Goal: Transaction & Acquisition: Subscribe to service/newsletter

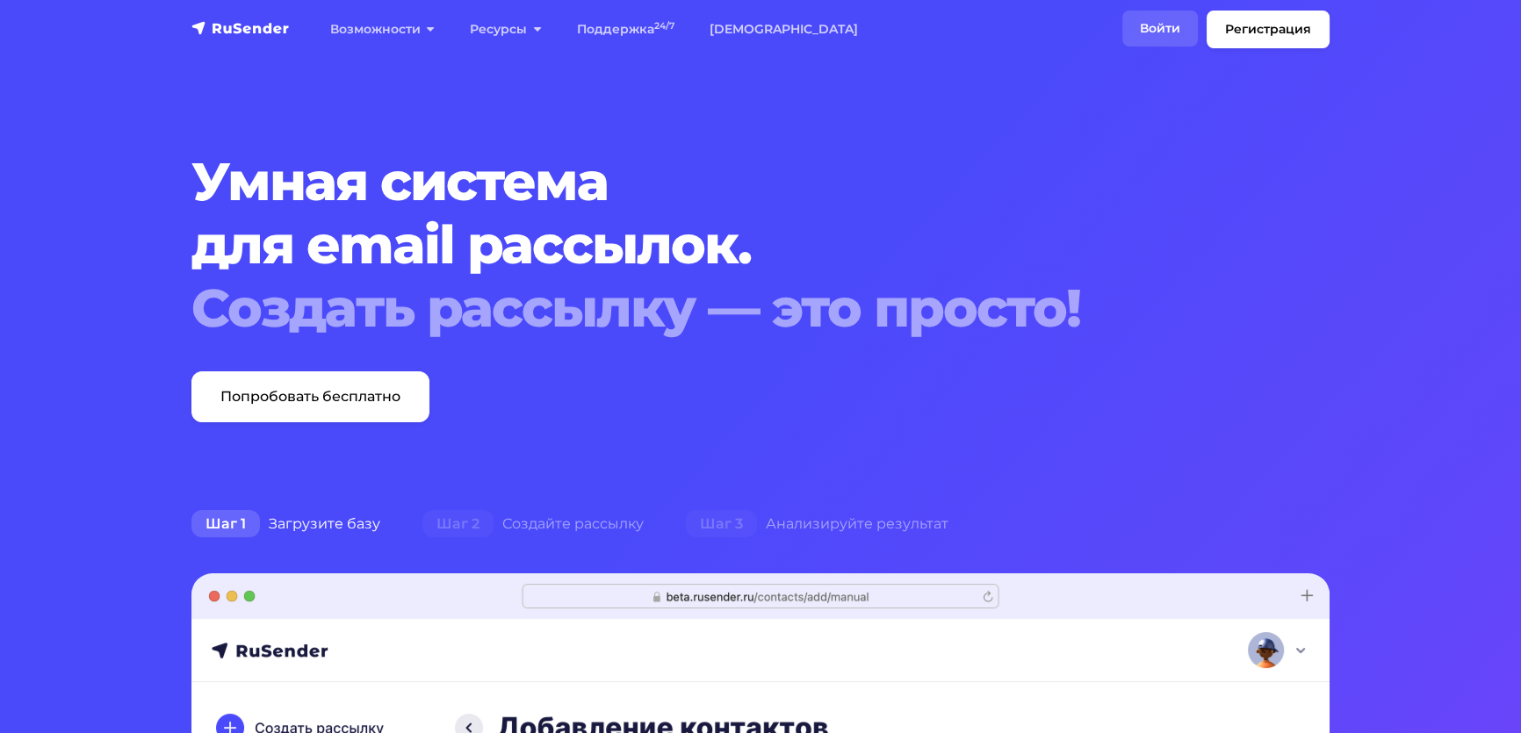
click at [1122, 28] on link "Войти" at bounding box center [1160, 29] width 76 height 36
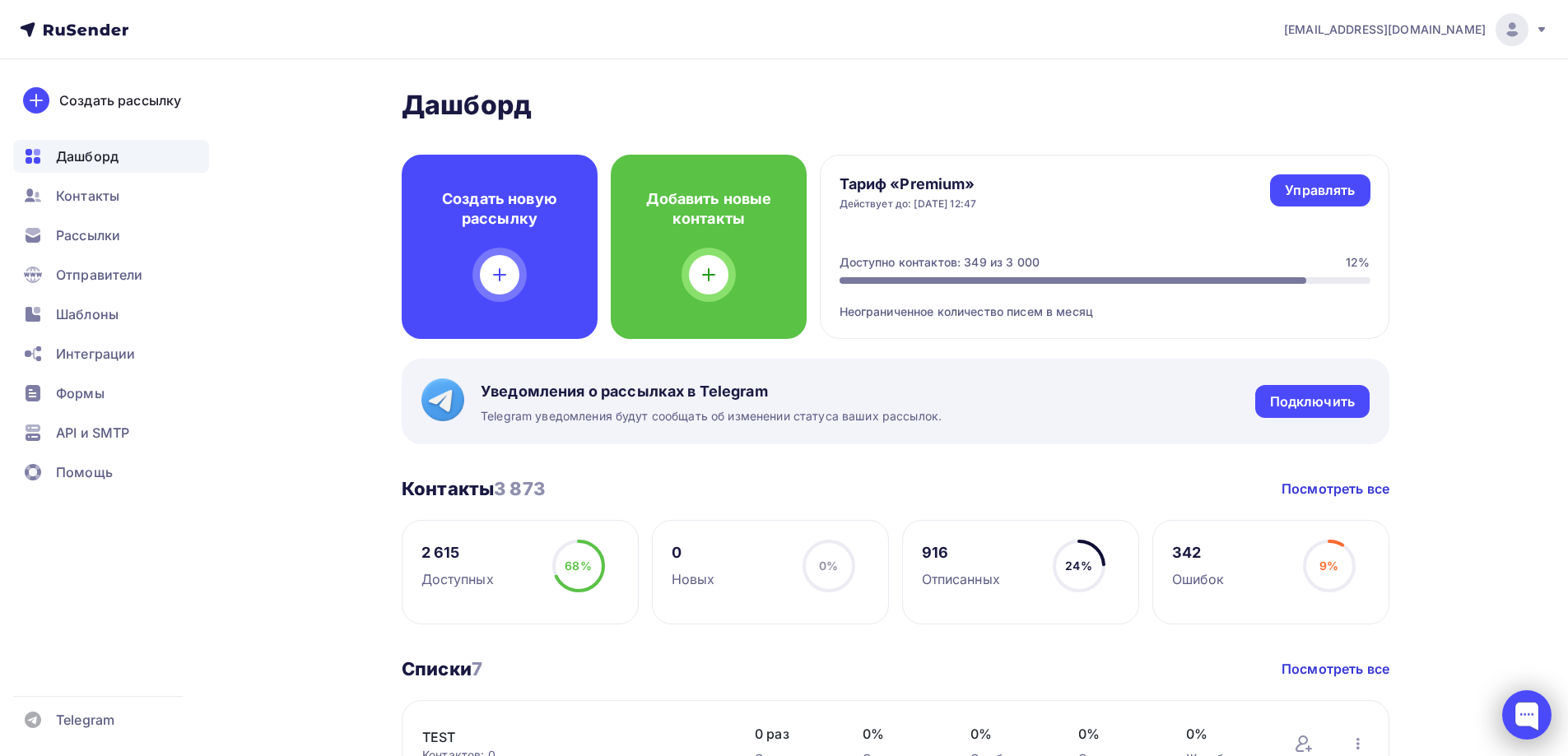
click at [1534, 713] on div at bounding box center [1527, 715] width 50 height 50
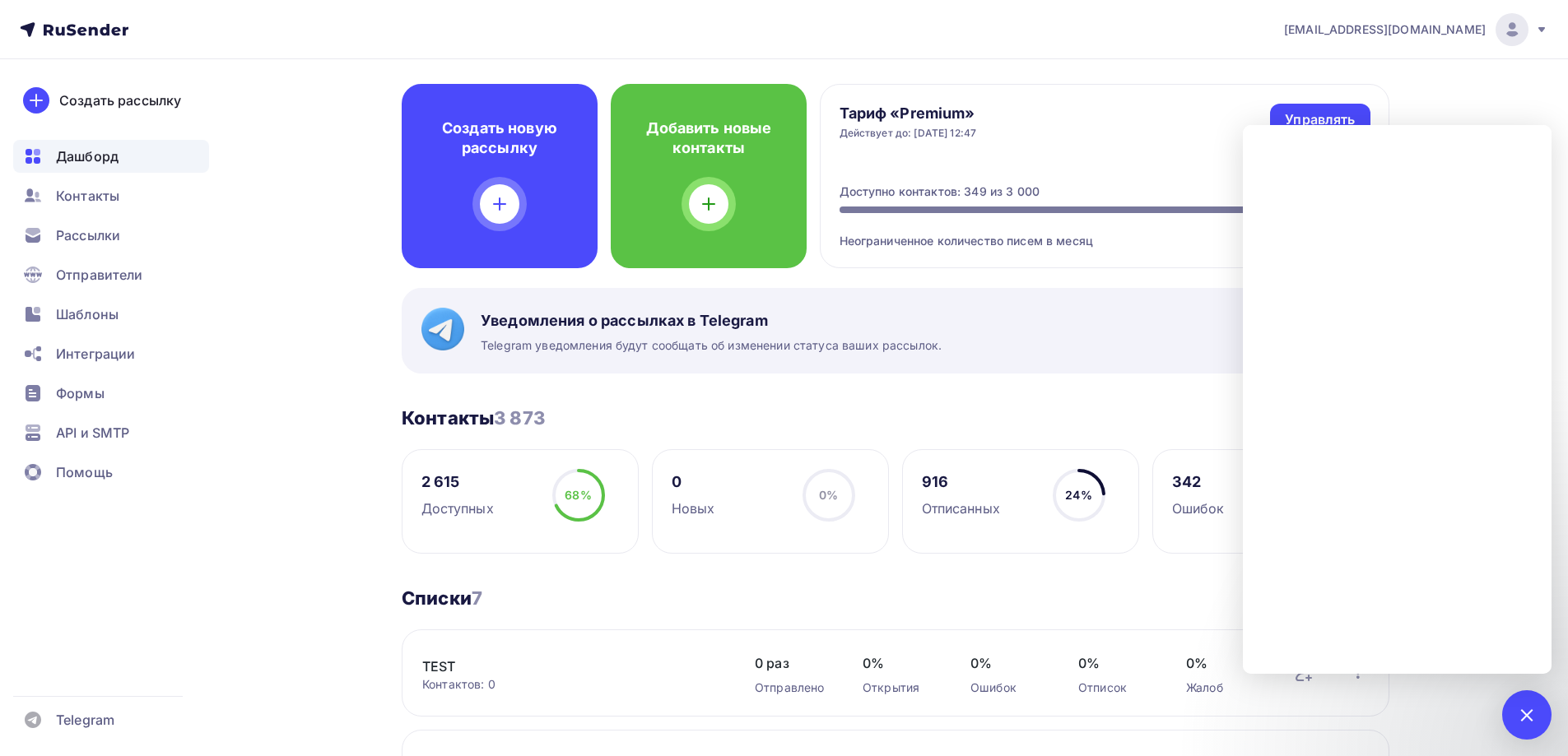
scroll to position [165, 0]
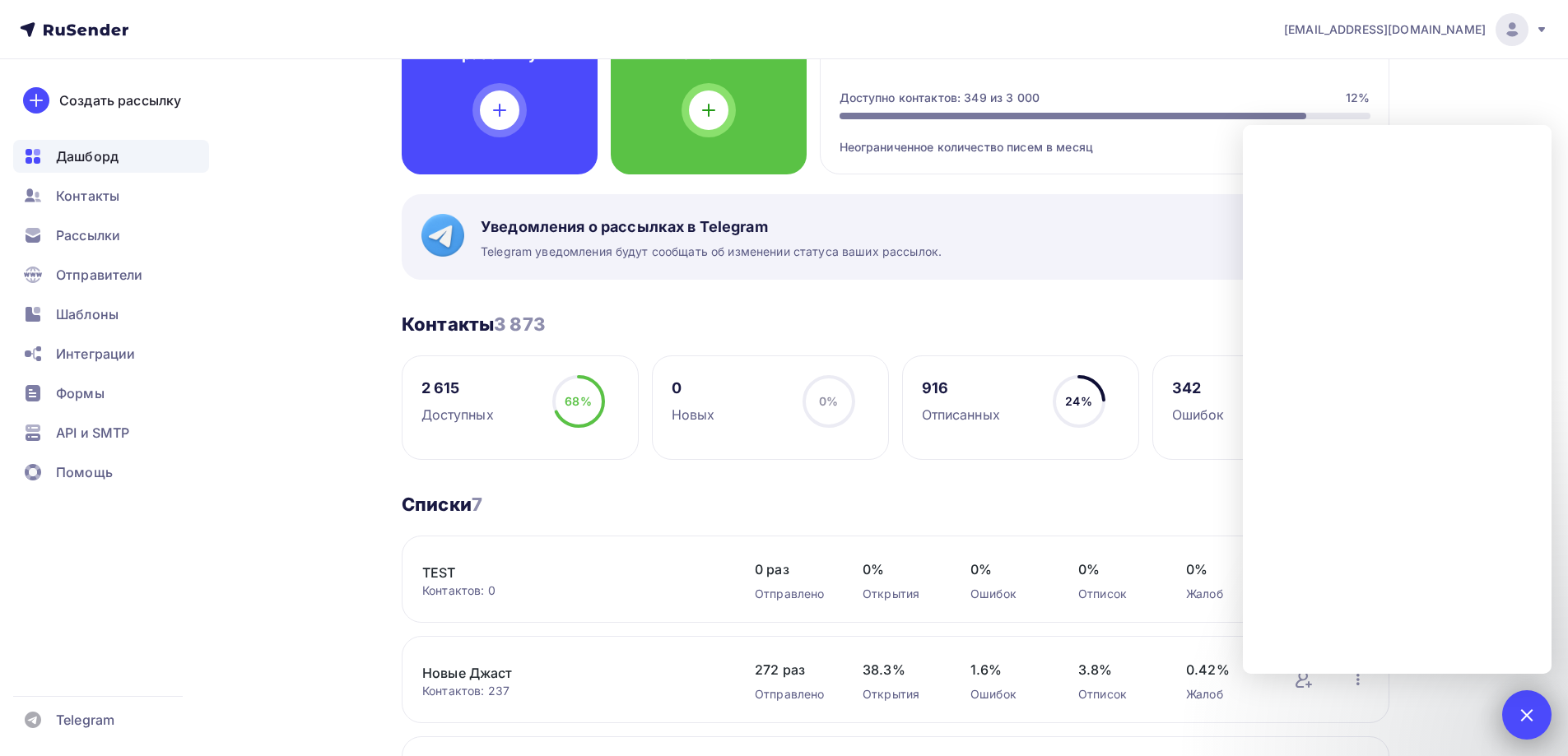
click at [1520, 705] on div at bounding box center [1527, 715] width 50 height 50
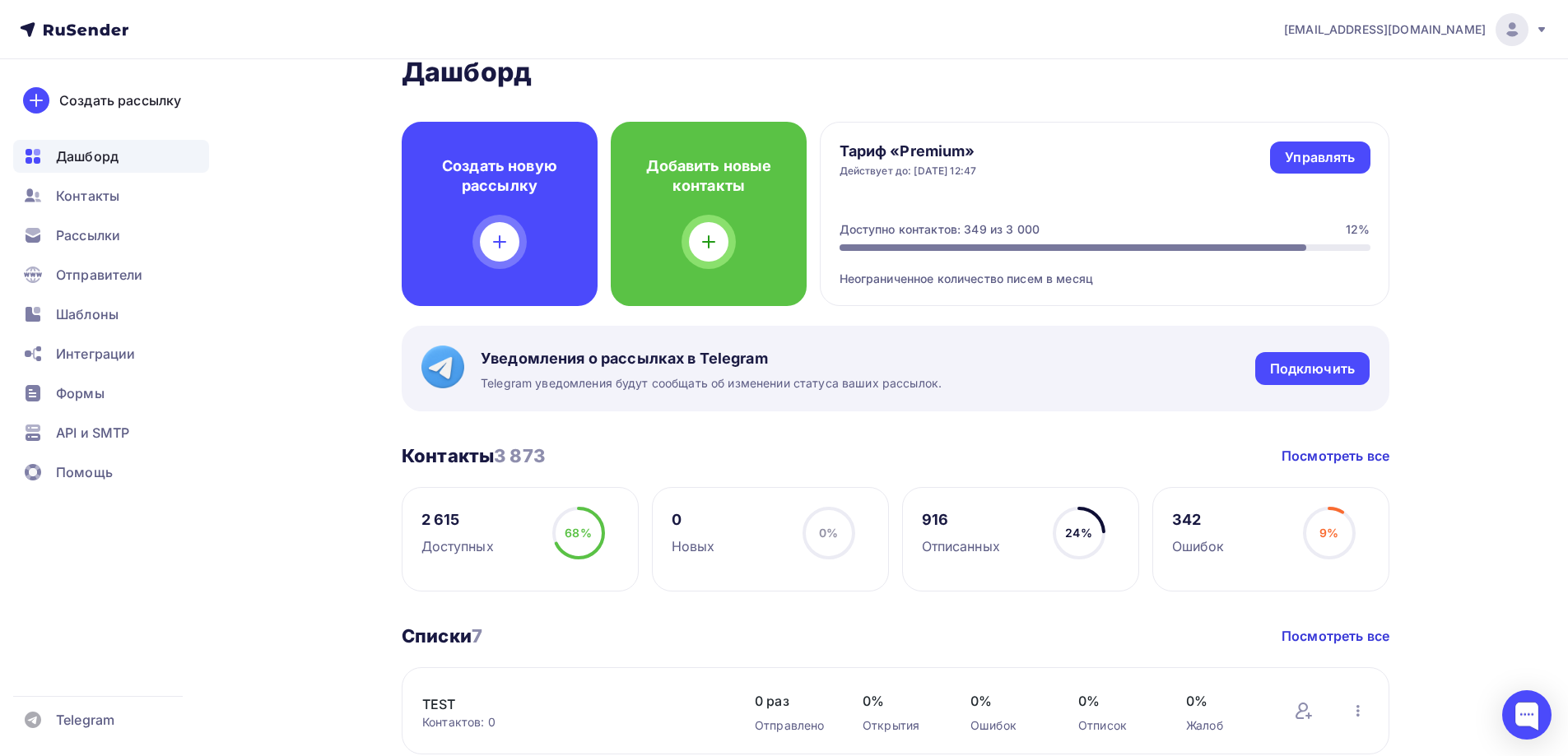
scroll to position [0, 0]
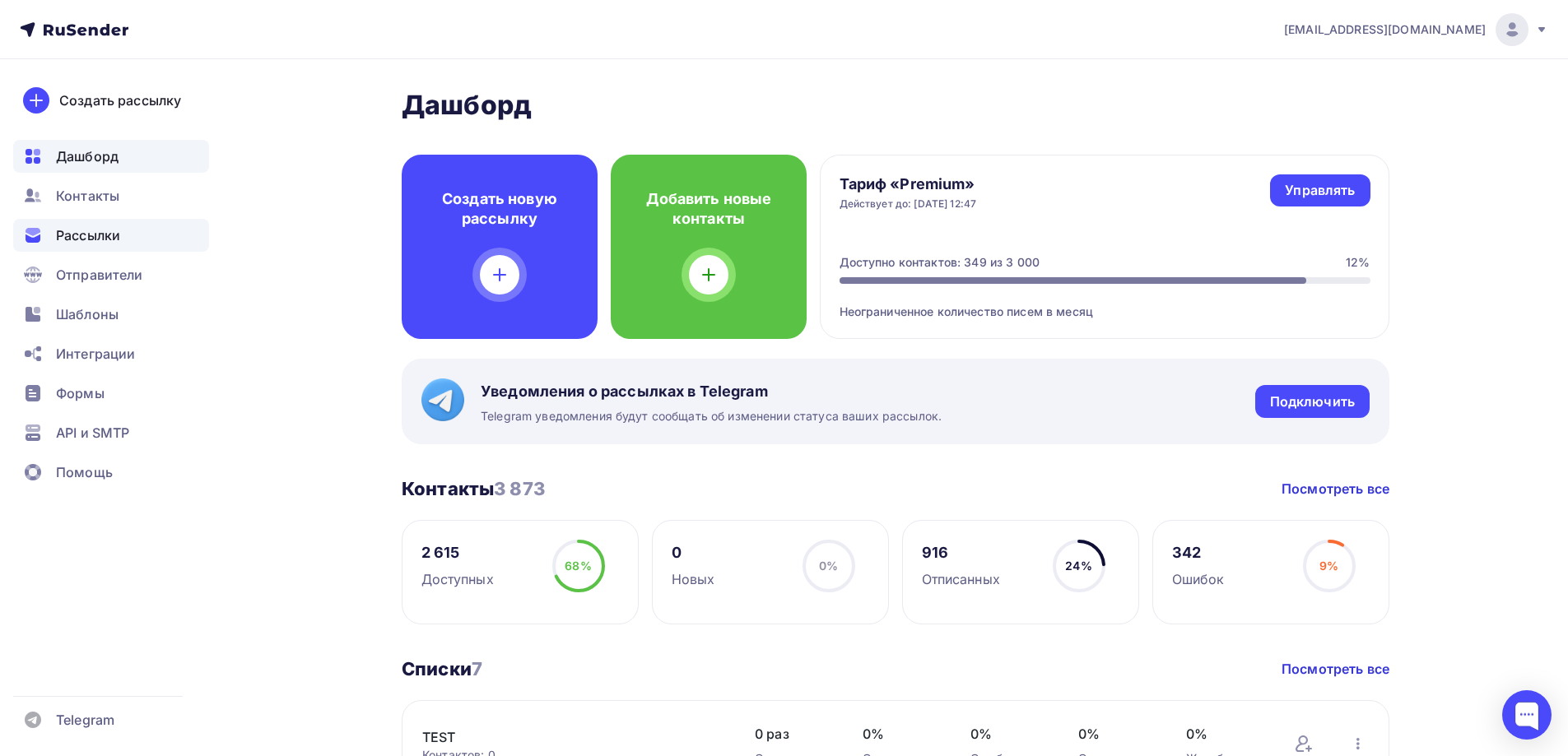
click at [84, 240] on span "Рассылки" at bounding box center [88, 235] width 65 height 20
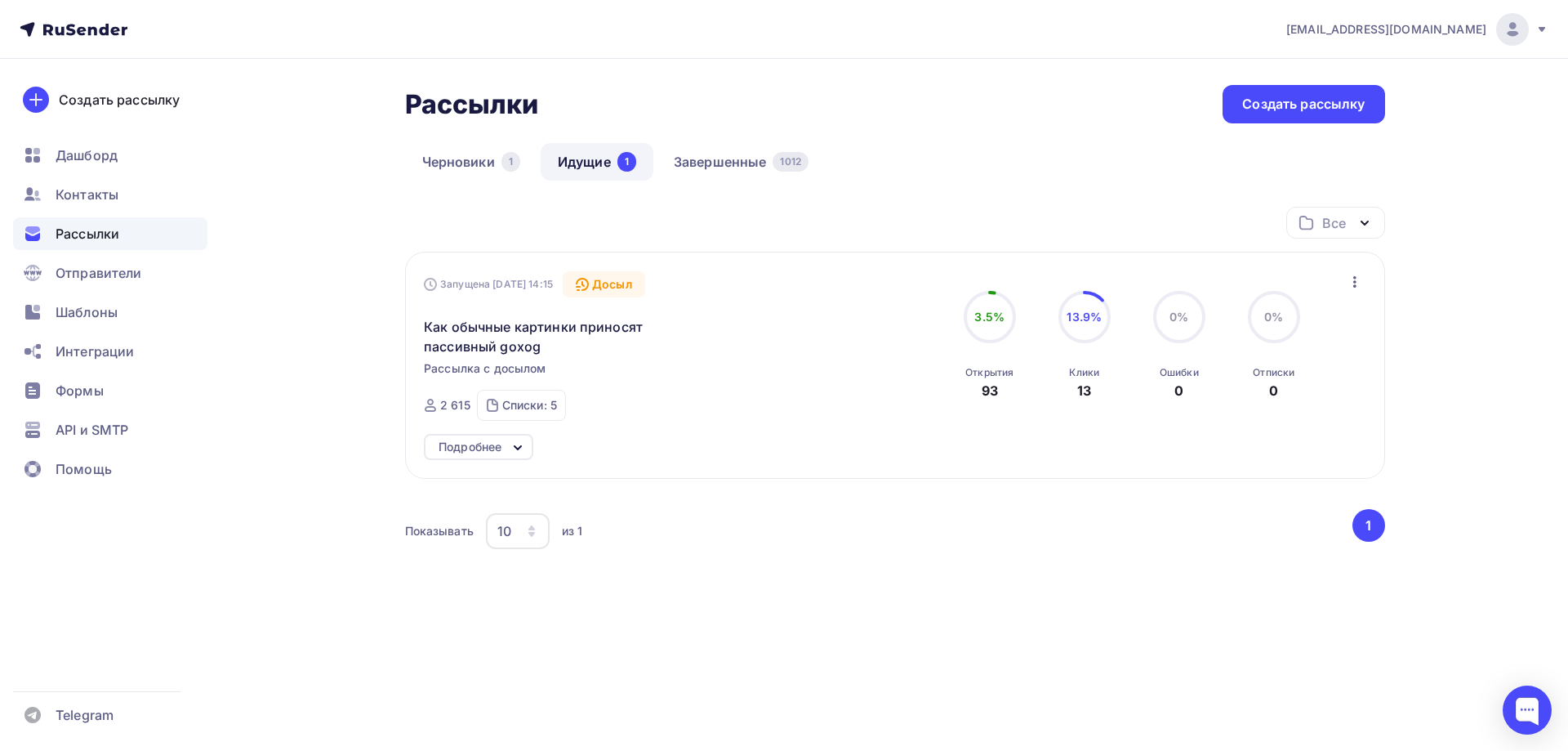
click at [484, 445] on div "Подробнее" at bounding box center [471, 447] width 63 height 20
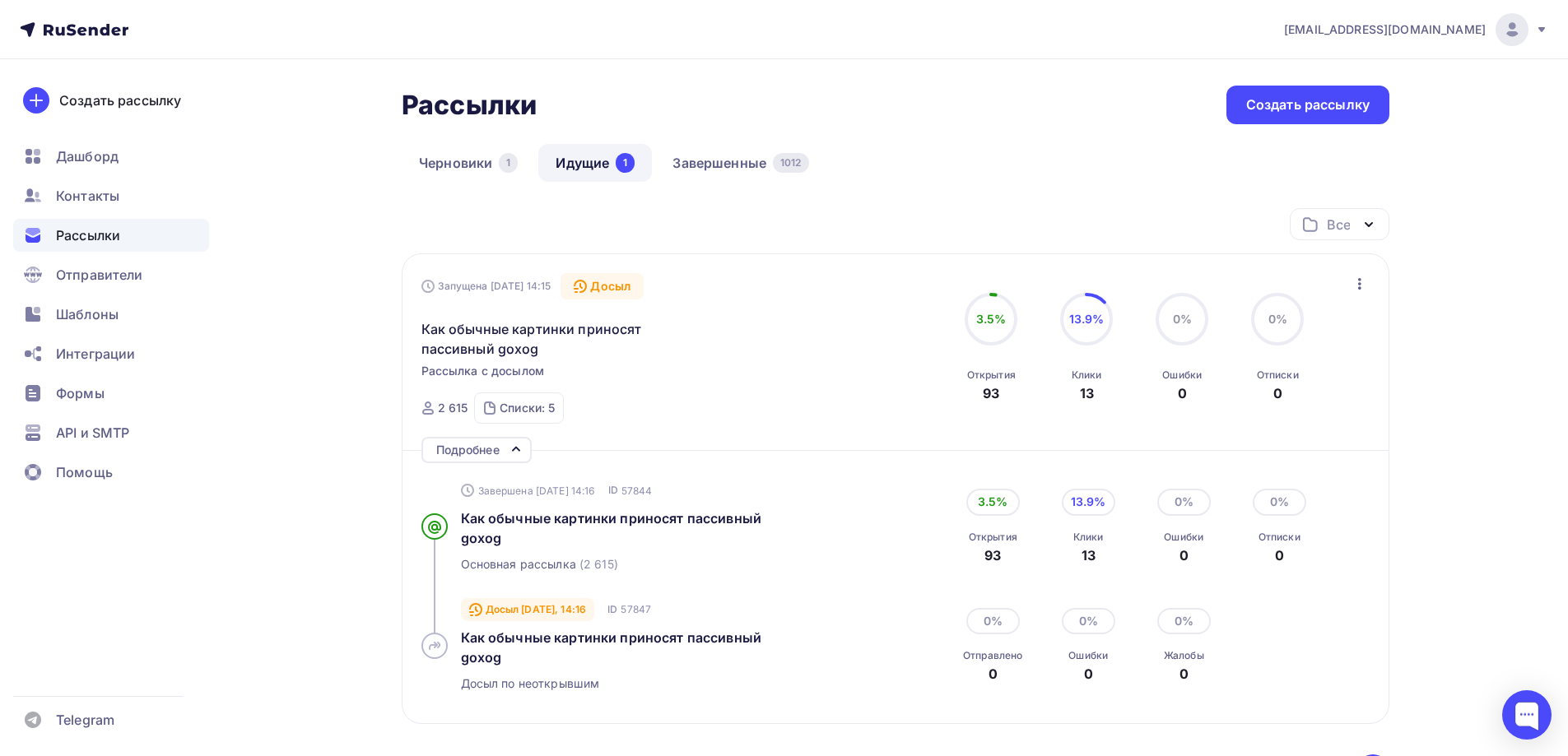
click at [490, 447] on div "Подробнее" at bounding box center [468, 450] width 64 height 20
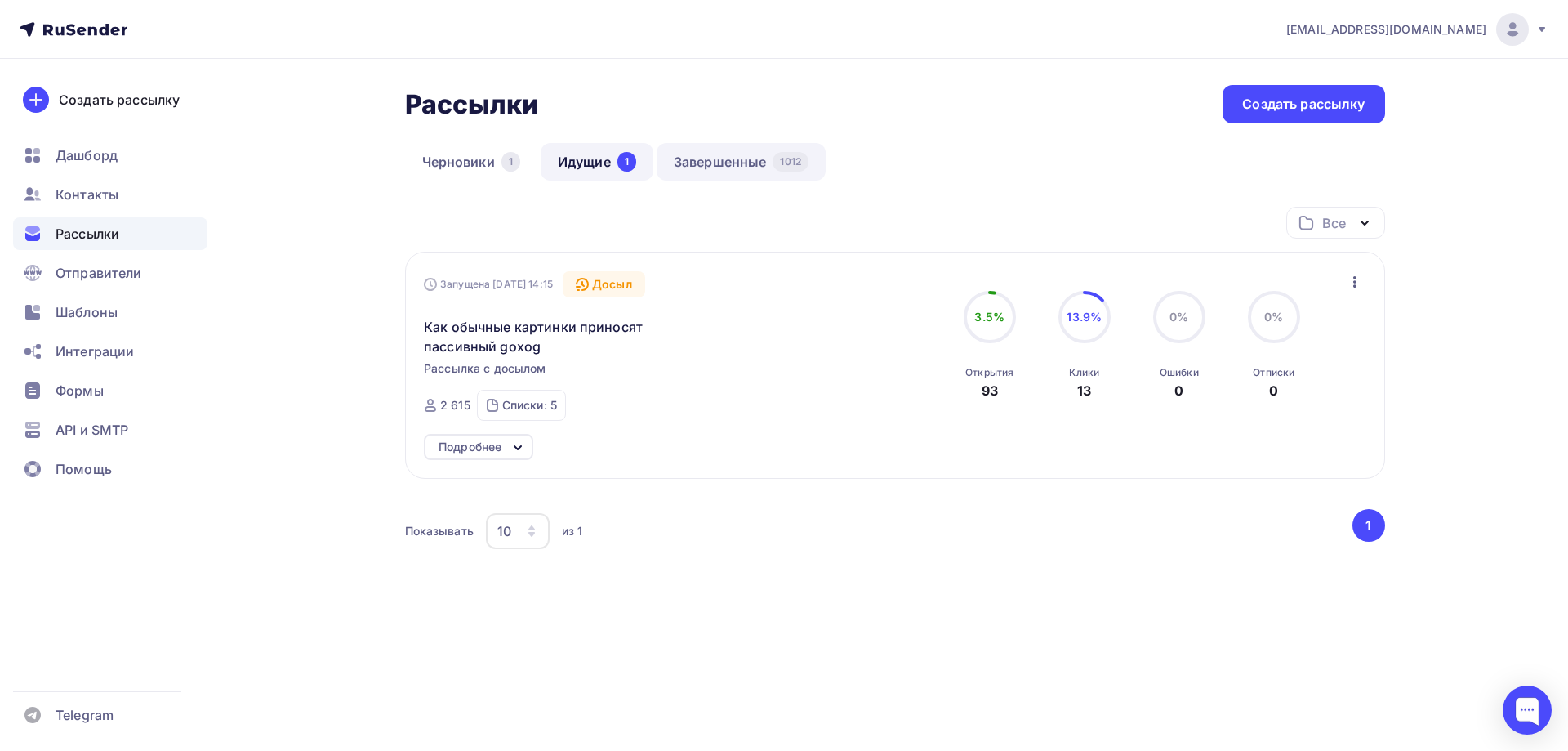
click at [731, 162] on link "Завершенные 1012" at bounding box center [741, 162] width 169 height 37
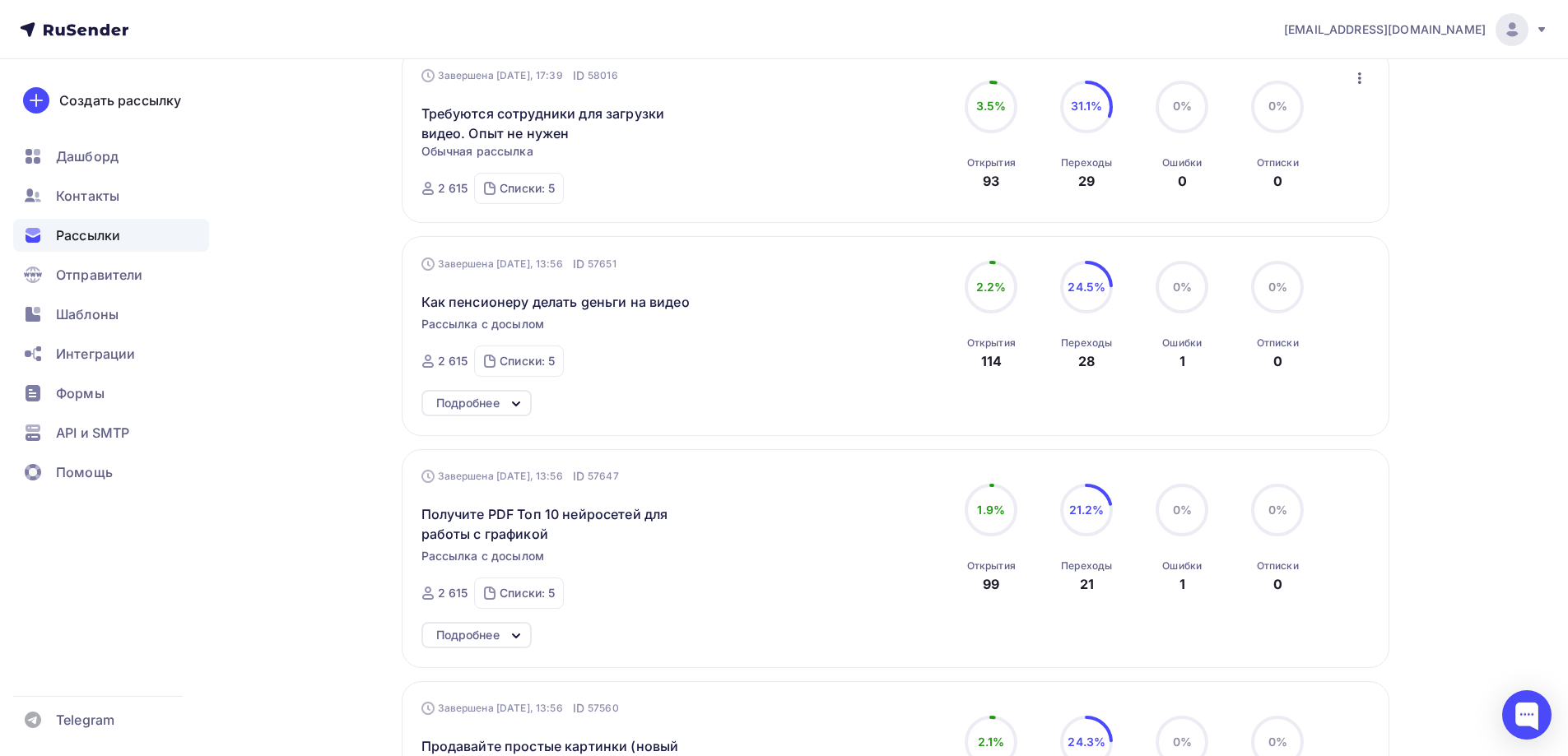
scroll to position [246, 0]
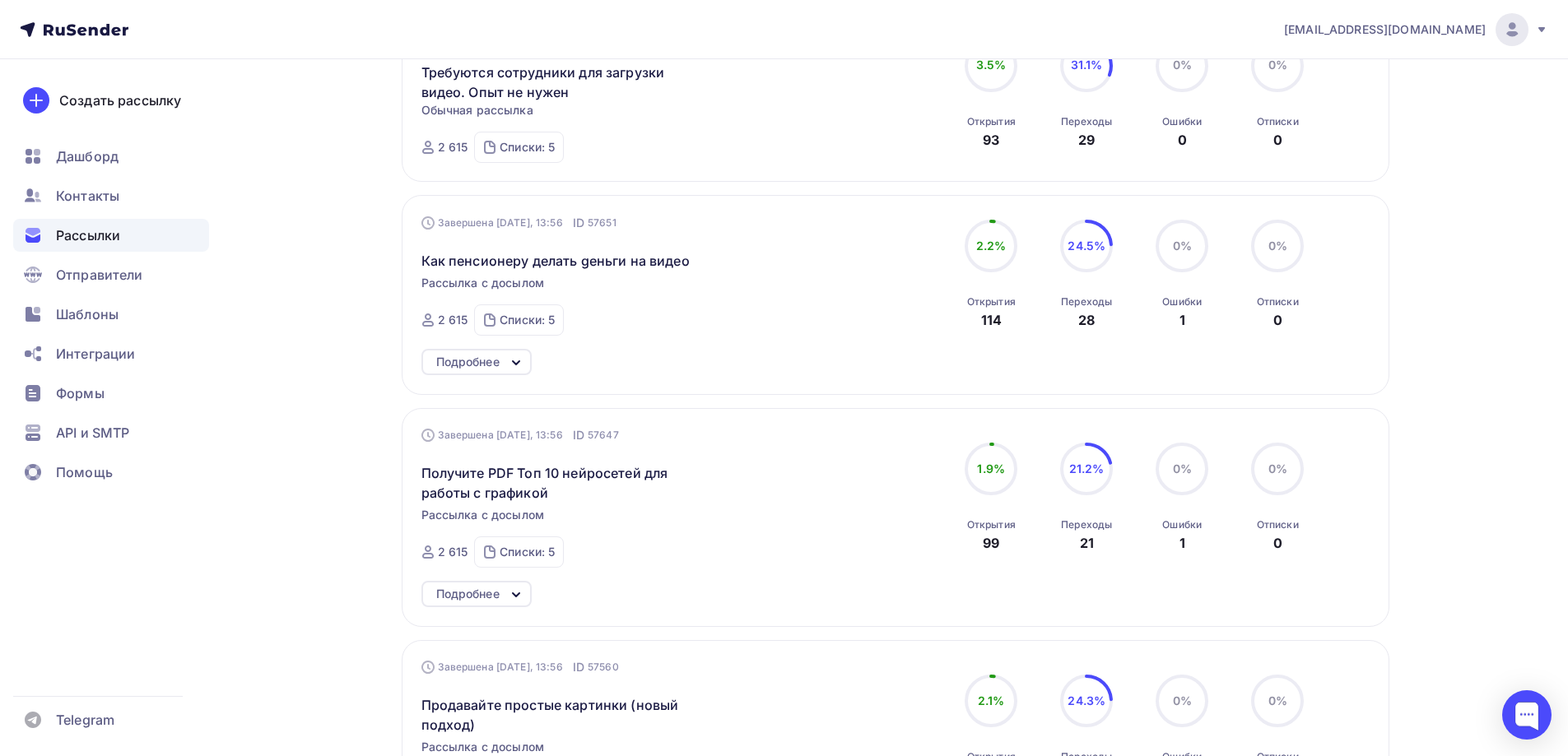
click at [516, 363] on icon at bounding box center [515, 363] width 7 height 4
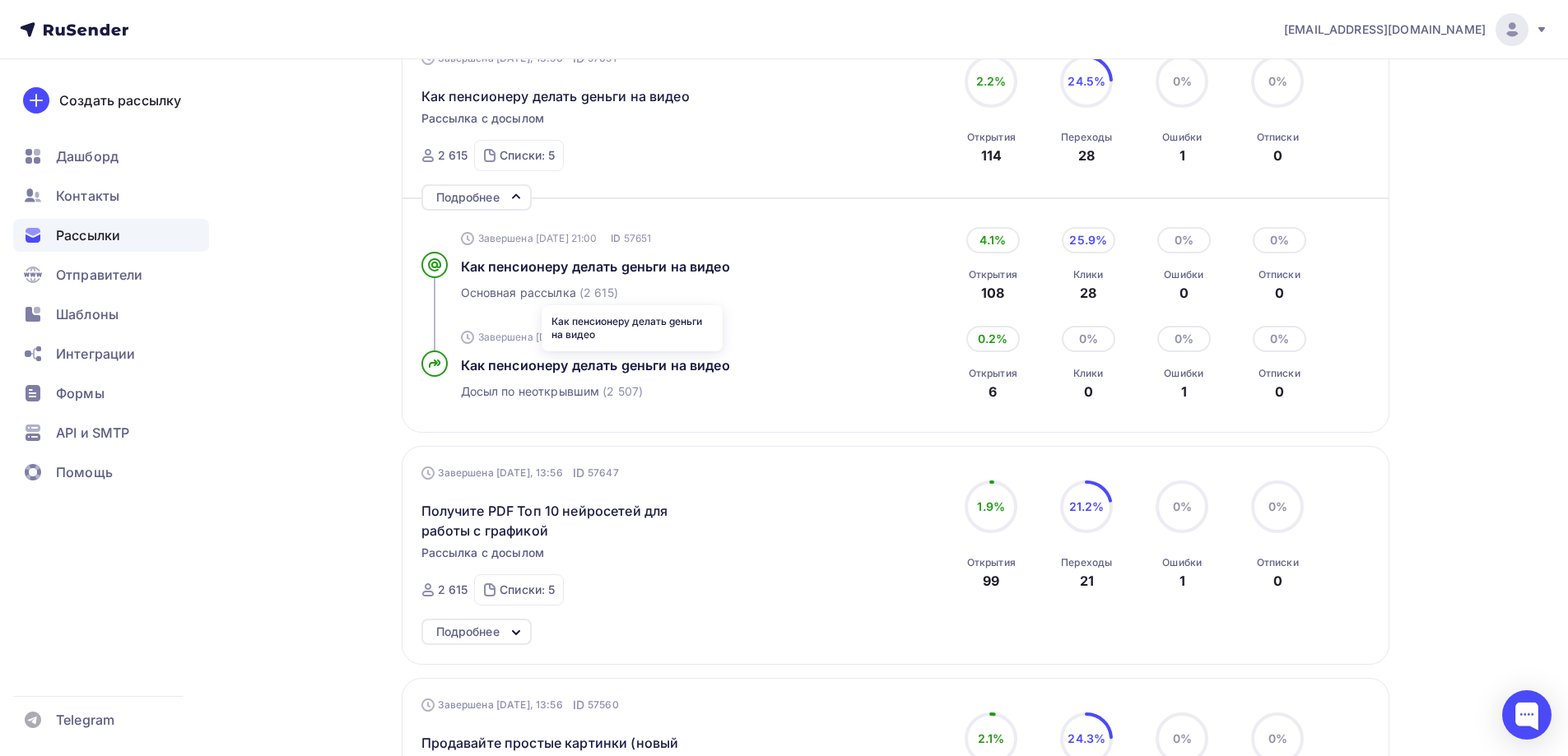
scroll to position [494, 0]
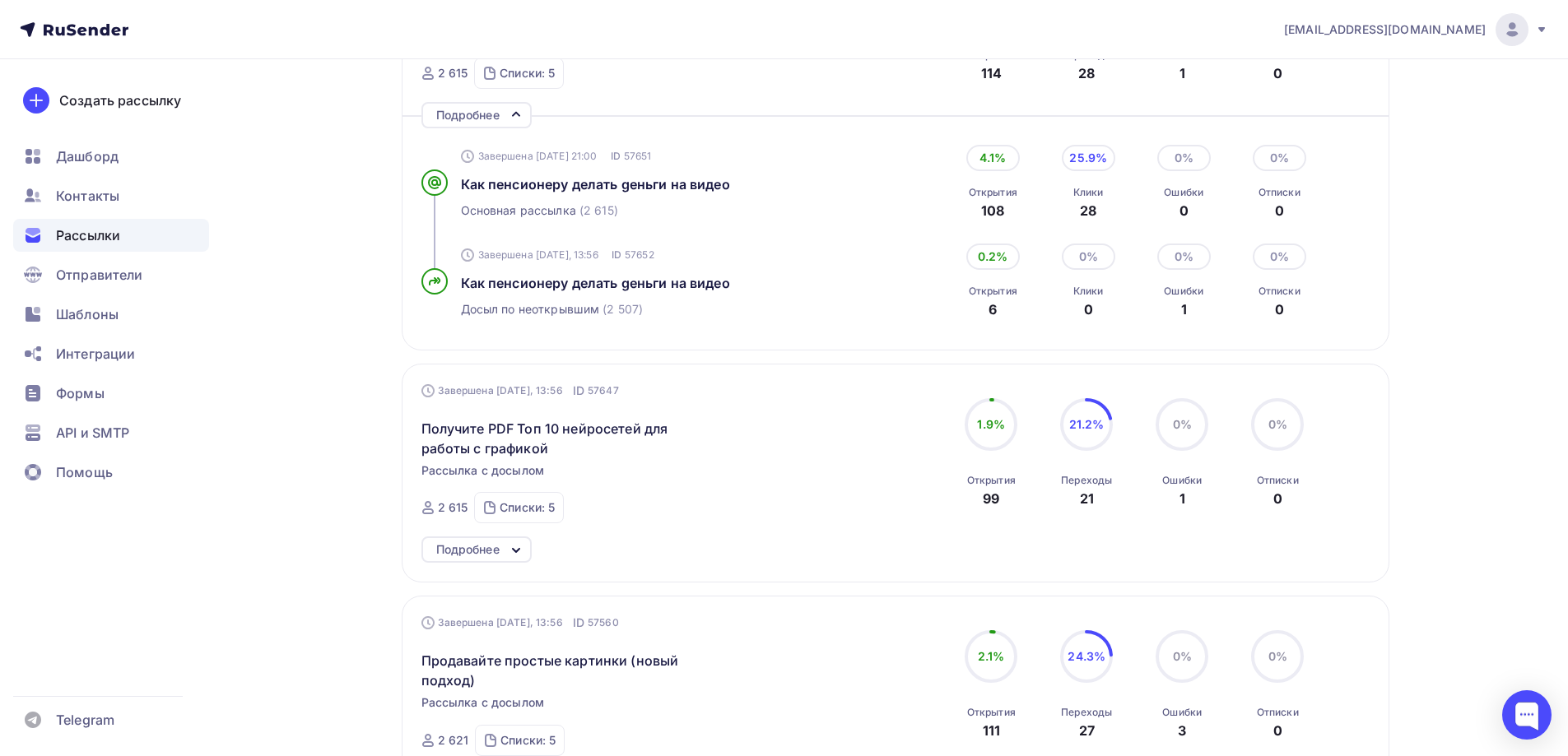
click at [489, 546] on div "Подробнее" at bounding box center [468, 549] width 64 height 20
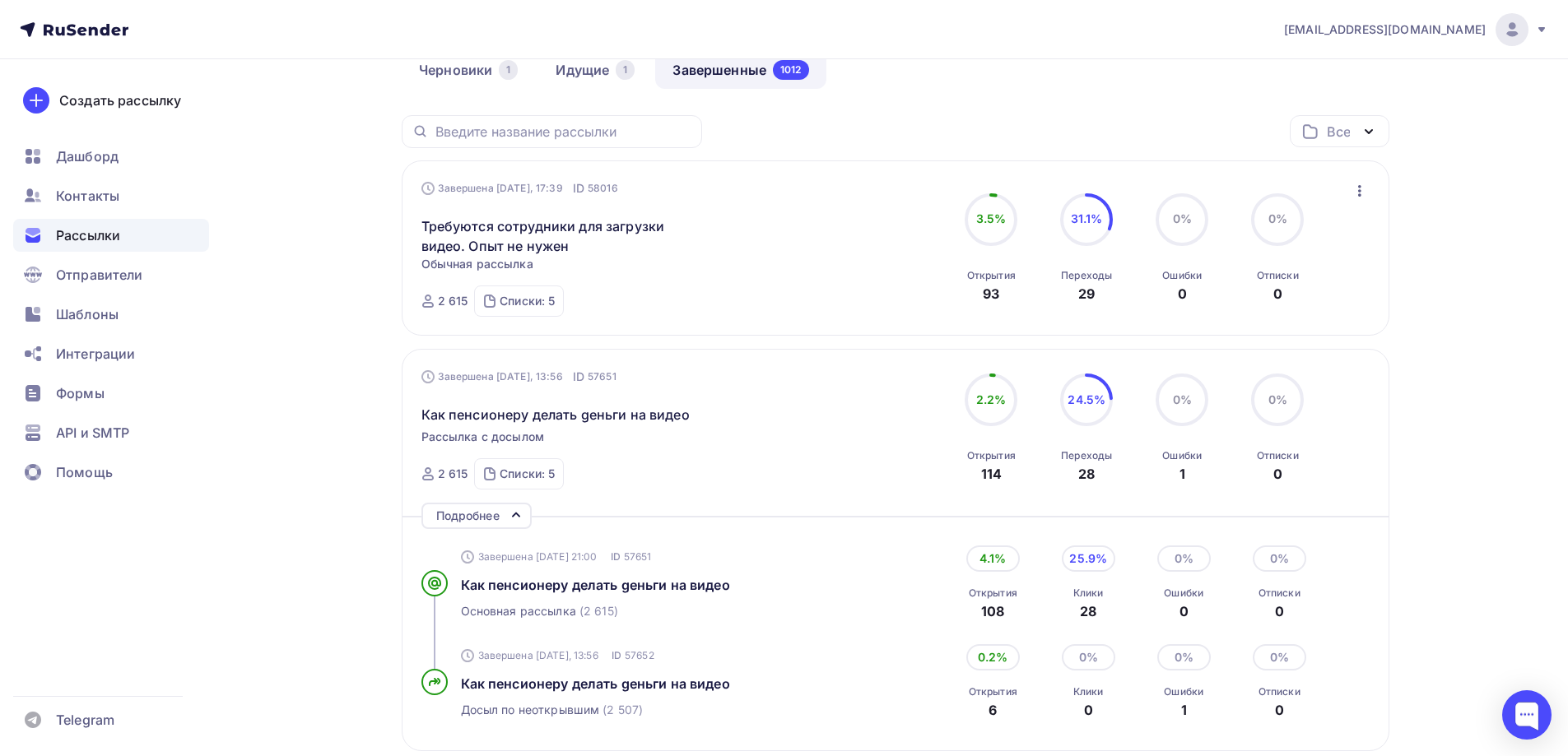
scroll to position [0, 0]
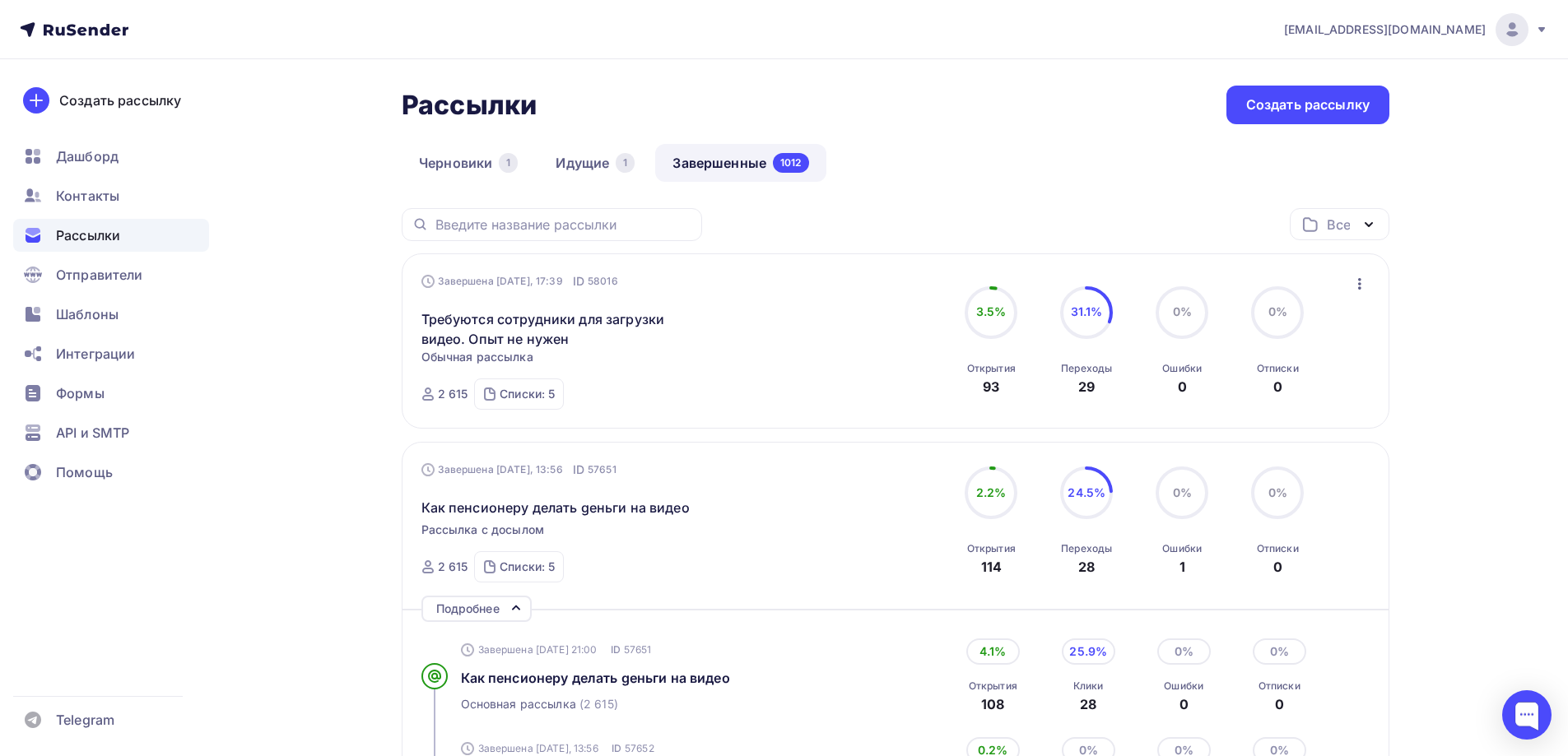
click at [1270, 100] on div "Создать рассылку" at bounding box center [1308, 105] width 124 height 19
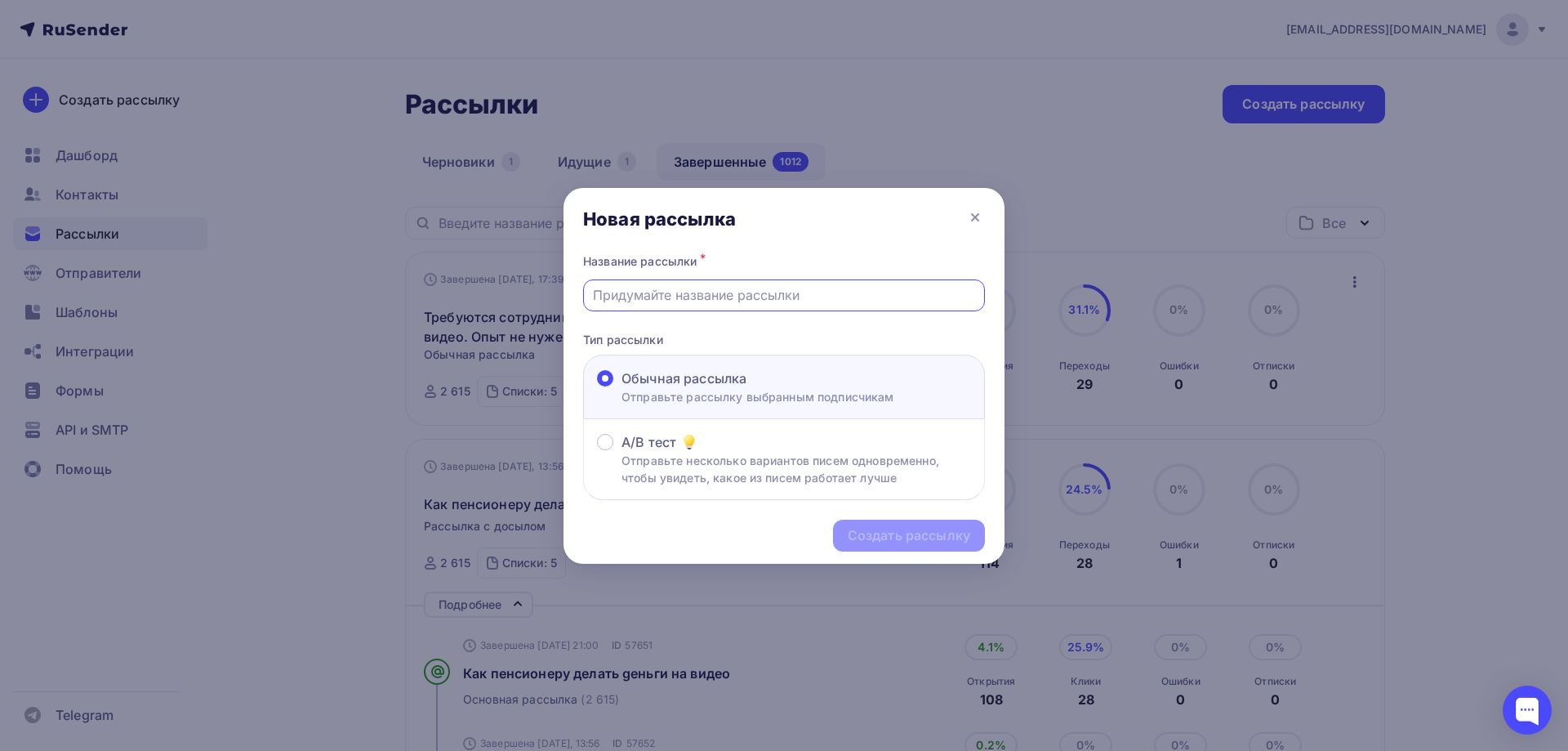
click at [627, 295] on input "text" at bounding box center [785, 295] width 383 height 20
type input "п"
drag, startPoint x: 862, startPoint y: 294, endPoint x: 575, endPoint y: 299, distance: 287.0
click at [575, 299] on div "Название рассылки * Вступайте в Клуб. Вместе всегда легче! Тип рассылки Обычная…" at bounding box center [784, 376] width 441 height 251
type input "Вступайте в Клуб. Вместе всегда легче!"
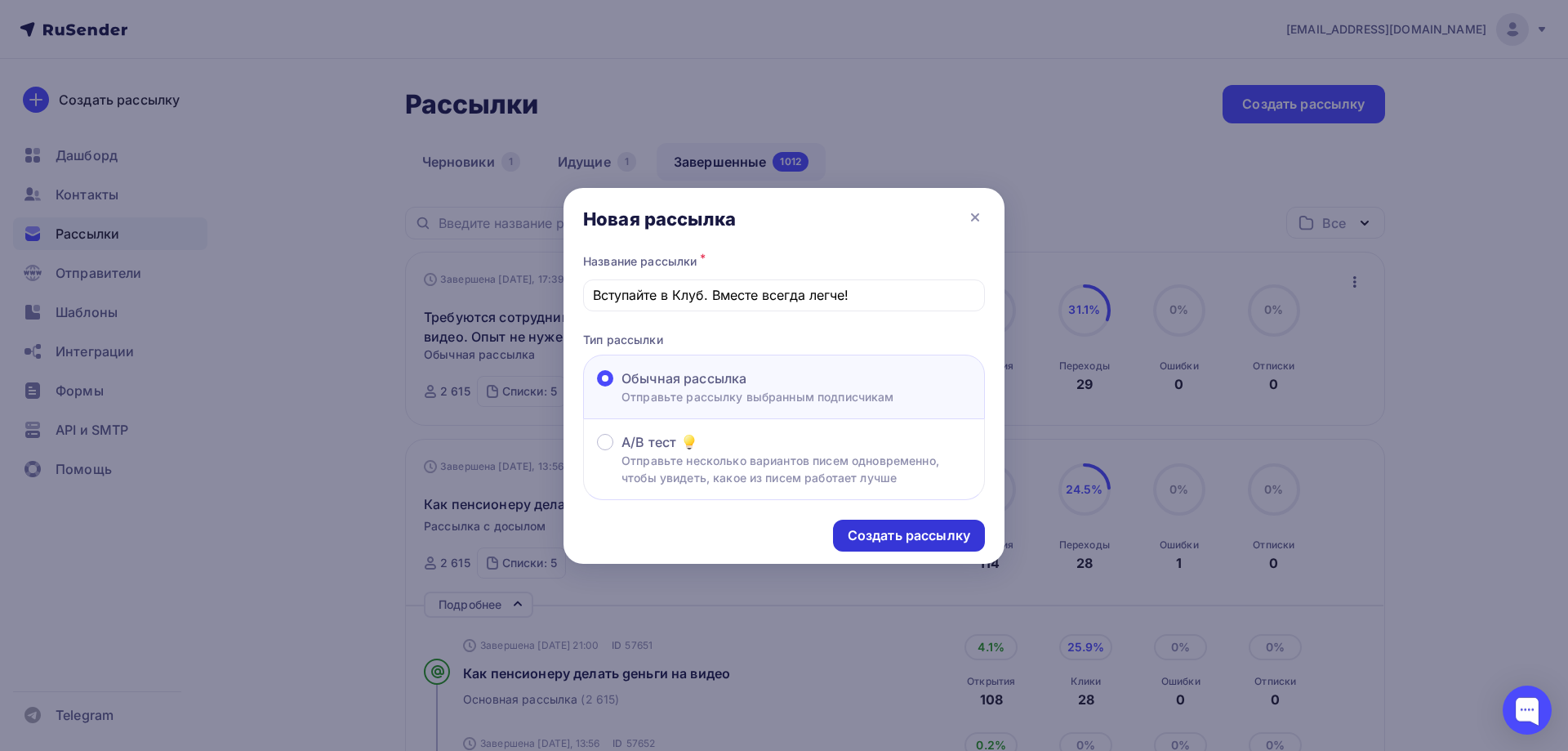
click at [905, 531] on div "Создать рассылку" at bounding box center [910, 536] width 123 height 19
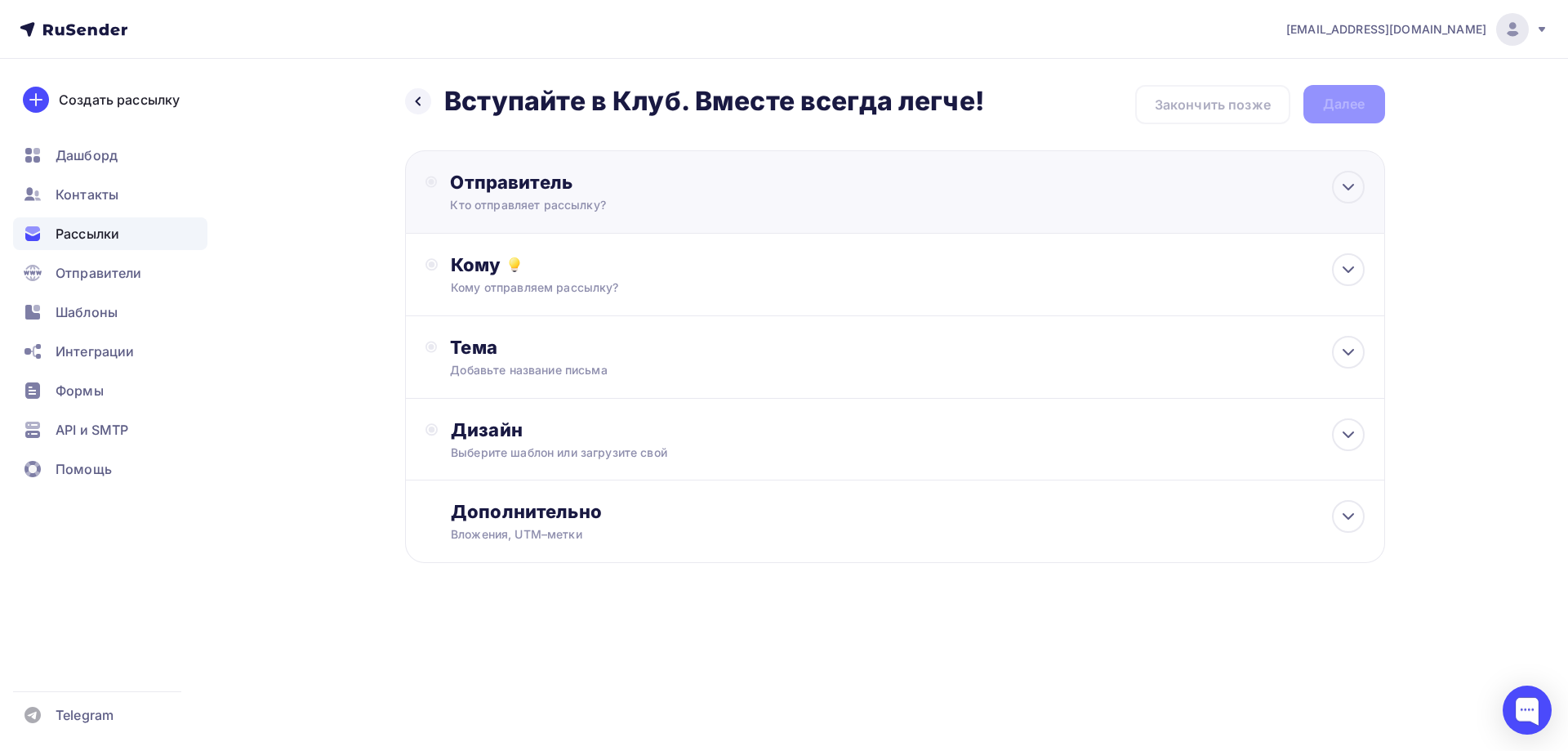
click at [590, 190] on div "Отправитель" at bounding box center [627, 182] width 353 height 23
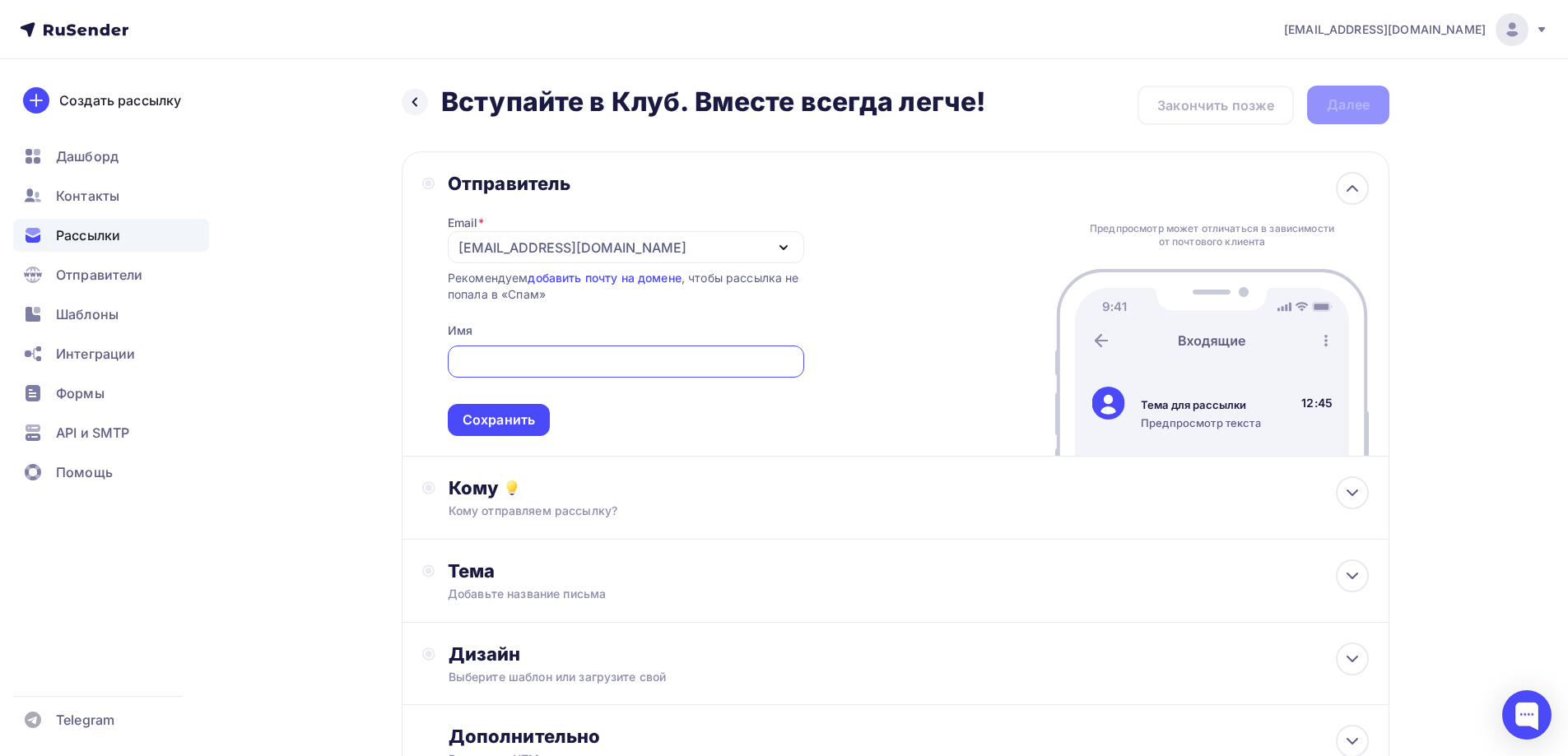
click at [560, 241] on div "[EMAIL_ADDRESS][DOMAIN_NAME]" at bounding box center [572, 247] width 228 height 20
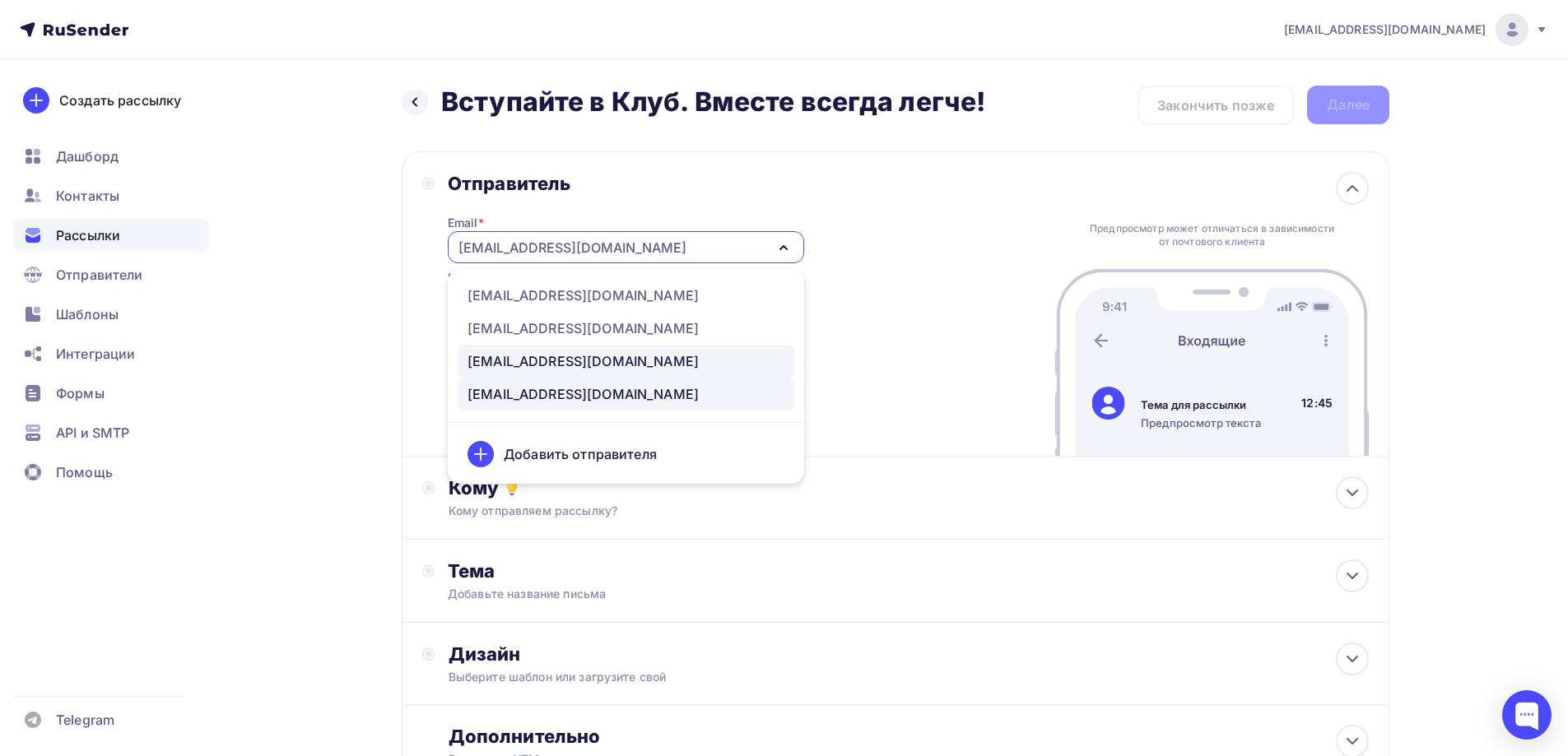
click at [528, 354] on div "[EMAIL_ADDRESS][DOMAIN_NAME]" at bounding box center [583, 361] width 231 height 20
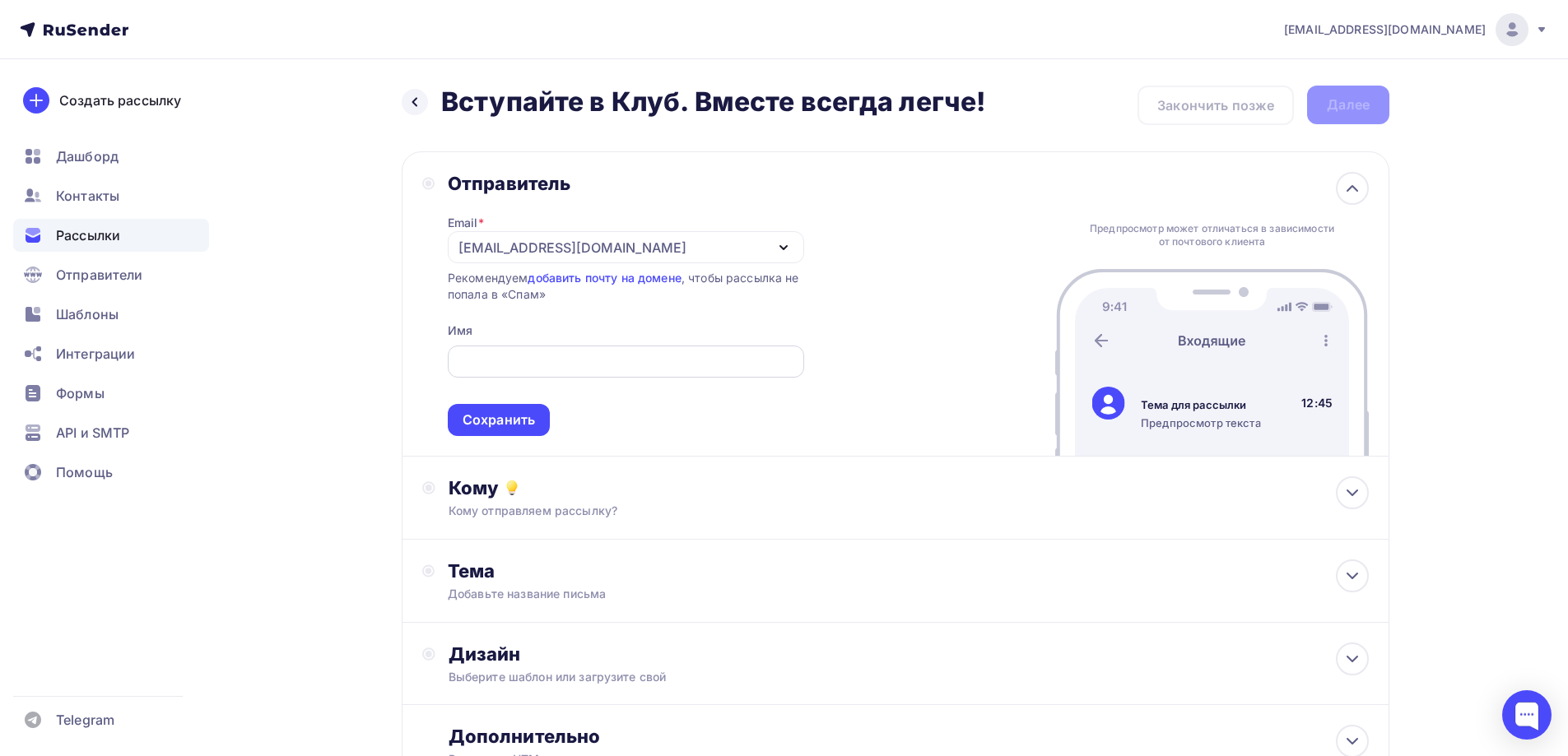
click at [512, 349] on div at bounding box center [626, 362] width 356 height 32
click at [563, 363] on input "text" at bounding box center [625, 362] width 337 height 20
type input "[PERSON_NAME]"
click at [494, 422] on div "Сохранить" at bounding box center [499, 420] width 72 height 19
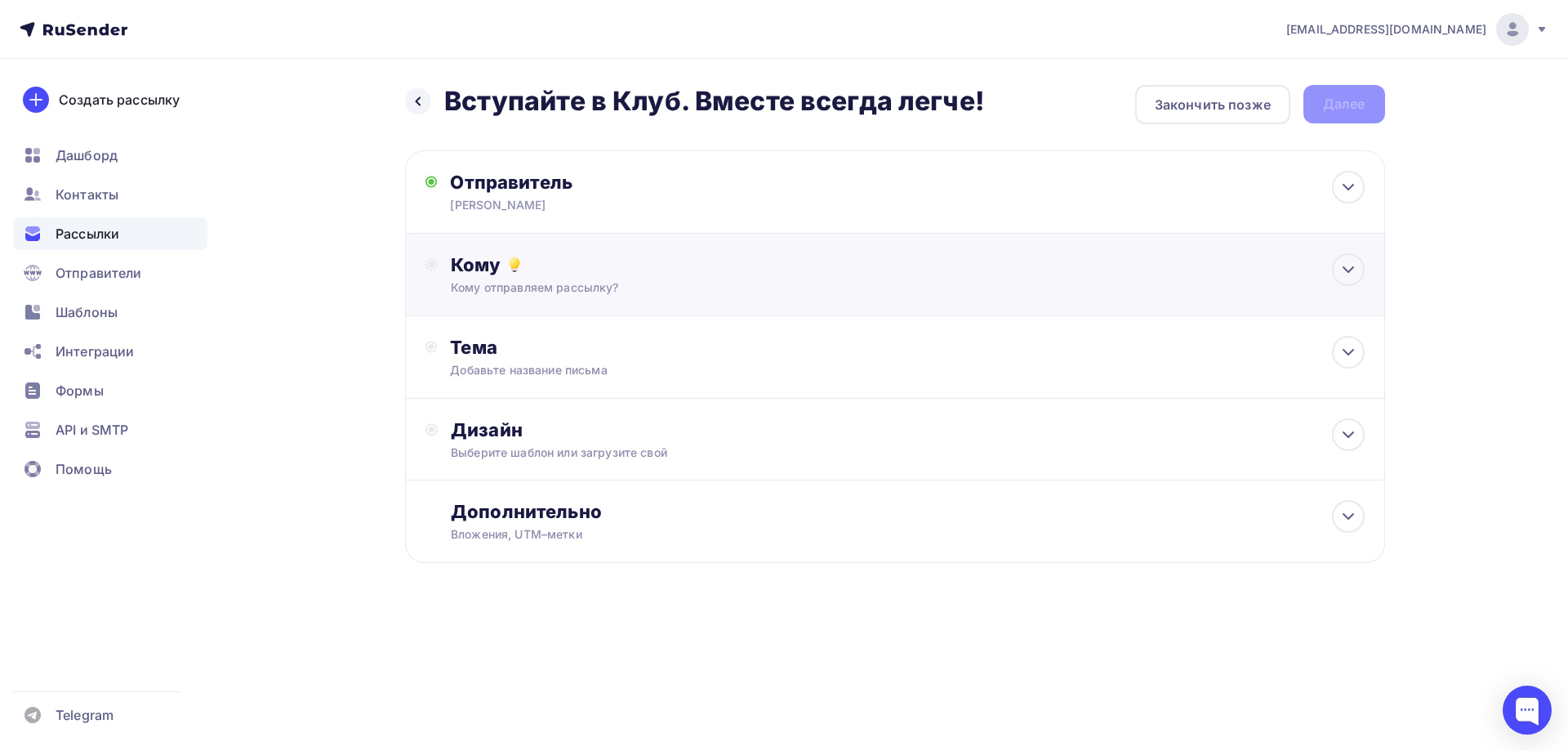
click at [501, 281] on div "Кому отправляем рассылку?" at bounding box center [862, 288] width 822 height 17
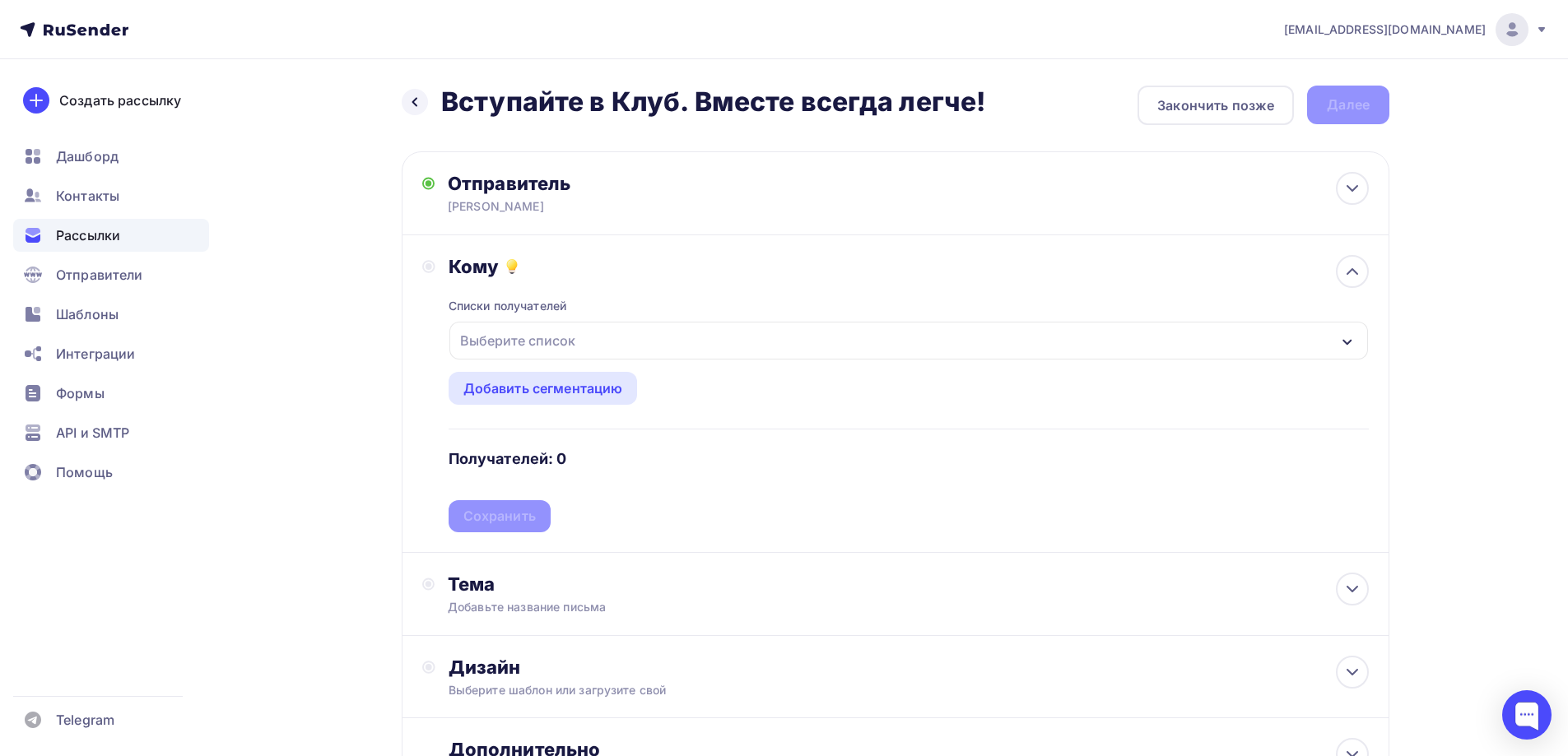
click at [490, 352] on div "Выберите список" at bounding box center [517, 341] width 128 height 30
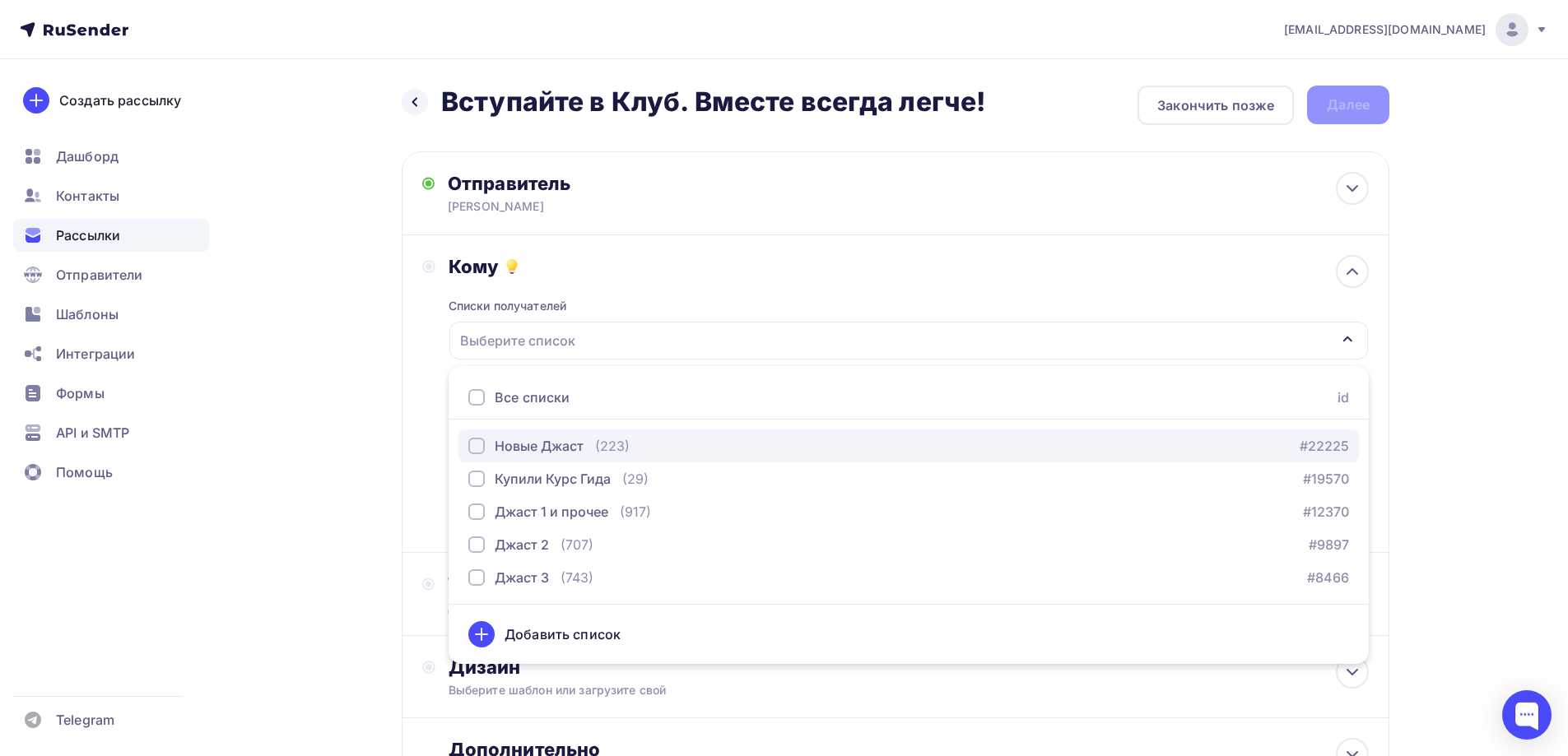
click at [473, 443] on div "button" at bounding box center [477, 446] width 17 height 17
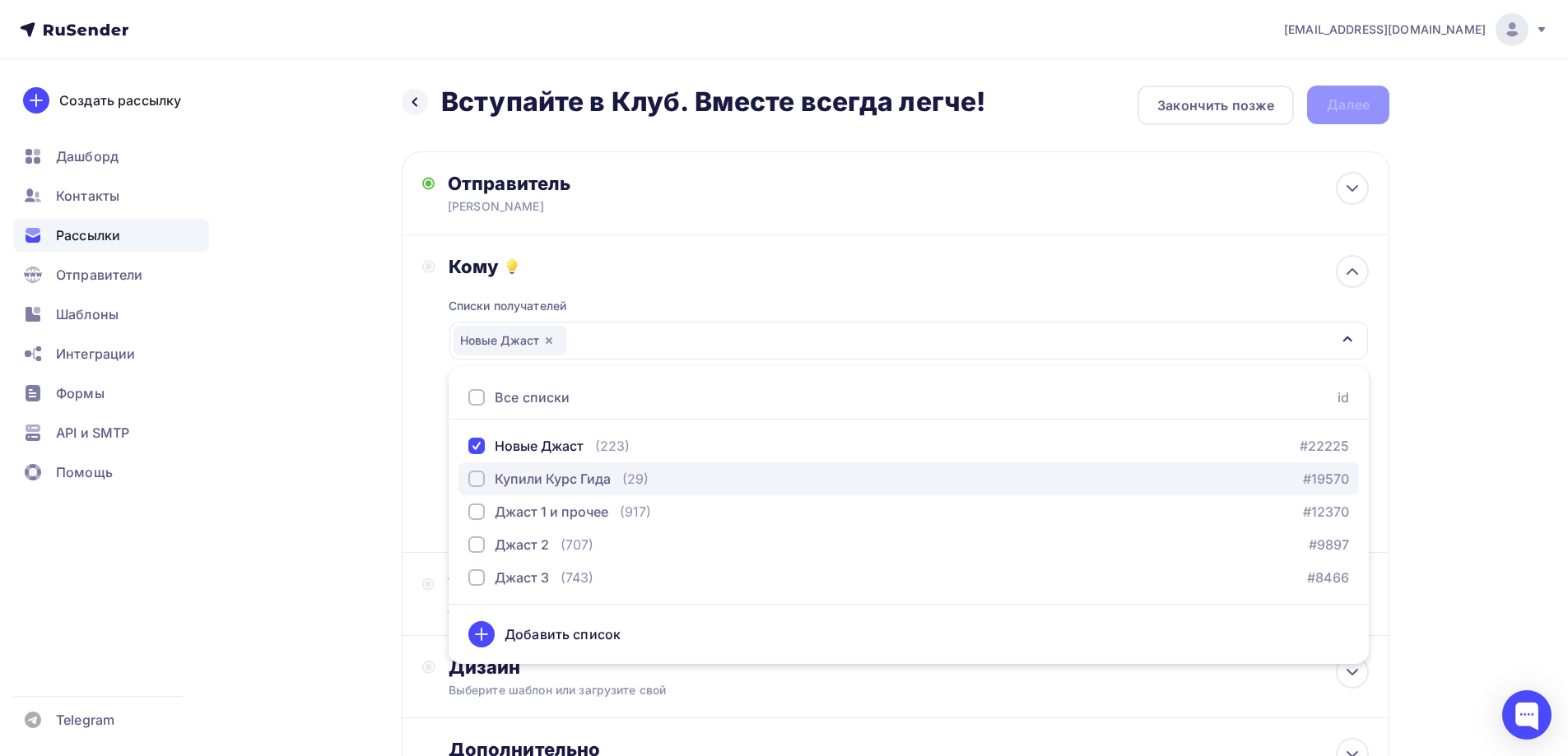
click at [479, 474] on div "button" at bounding box center [477, 479] width 17 height 17
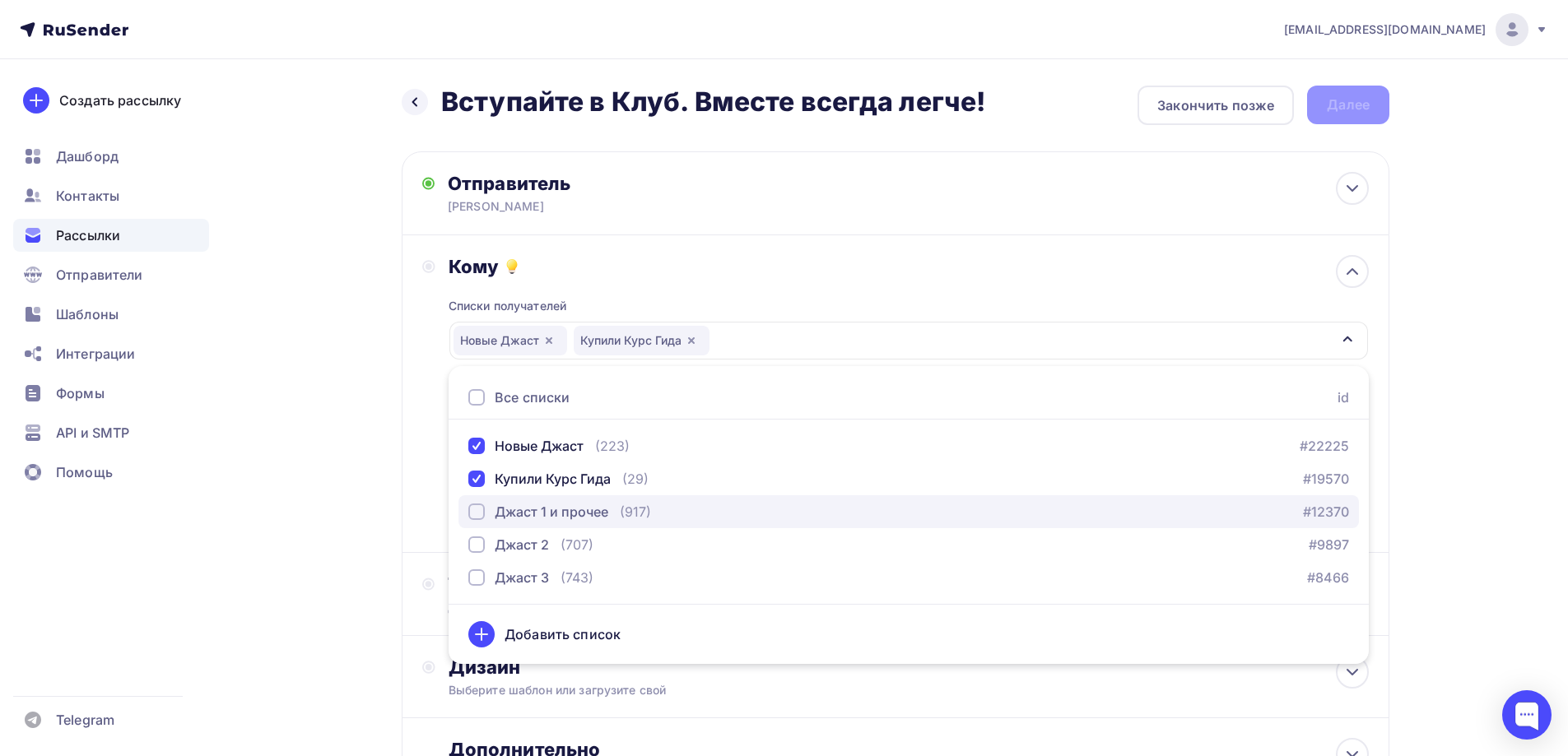
drag, startPoint x: 478, startPoint y: 512, endPoint x: 477, endPoint y: 526, distance: 14.0
click at [478, 517] on div "button" at bounding box center [477, 511] width 17 height 17
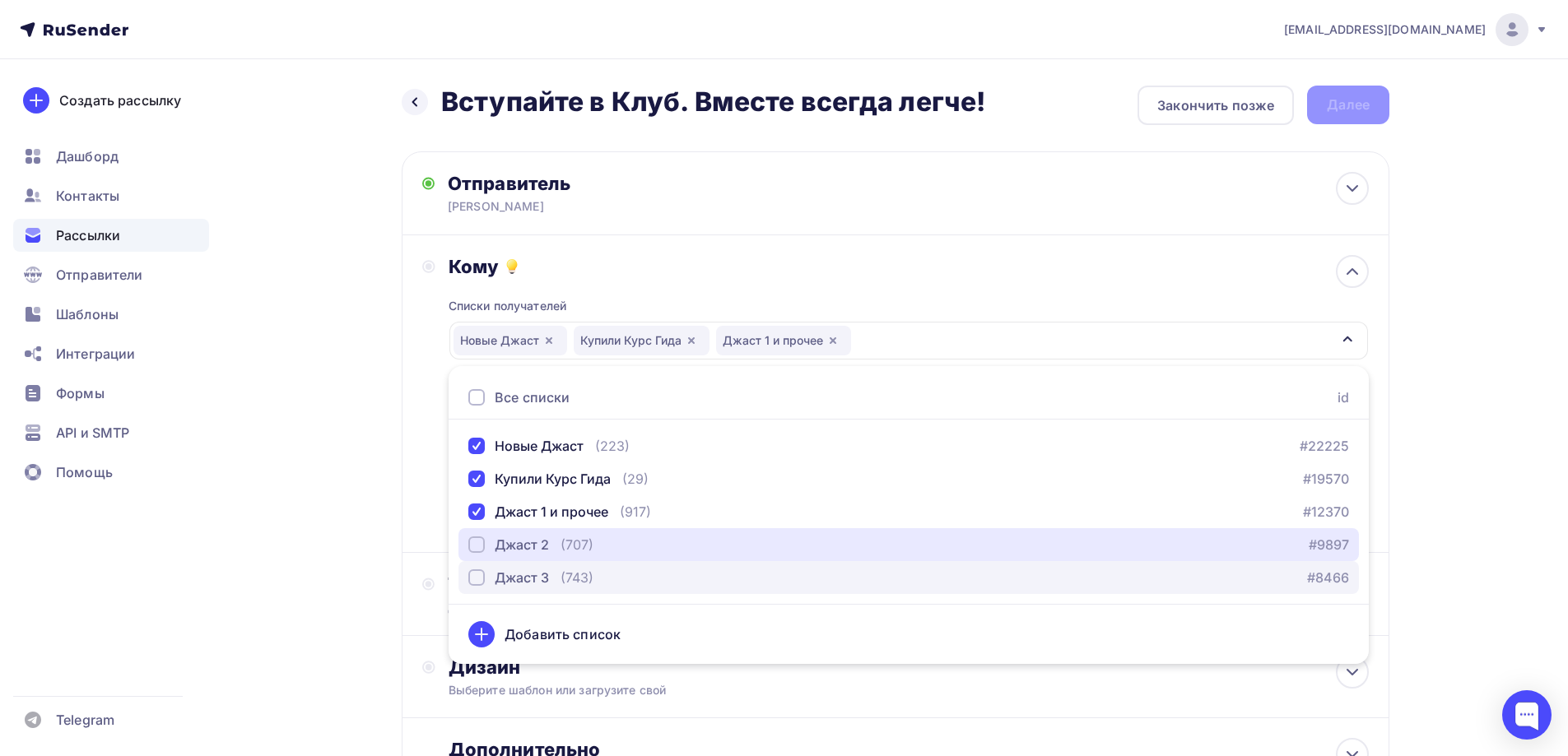
drag, startPoint x: 477, startPoint y: 541, endPoint x: 472, endPoint y: 570, distance: 29.4
click at [475, 544] on div "button" at bounding box center [477, 545] width 17 height 17
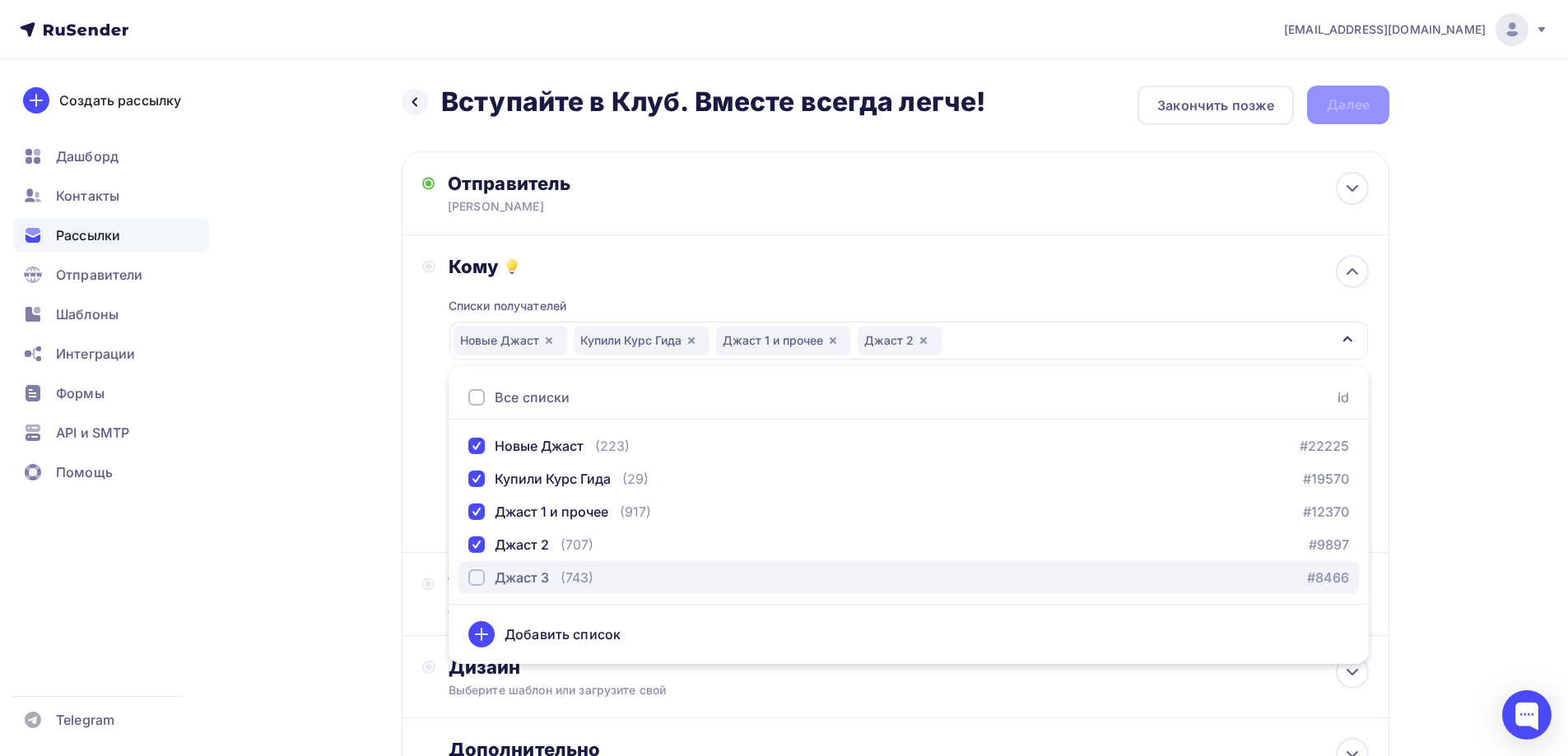
click at [473, 576] on div "button" at bounding box center [477, 578] width 17 height 17
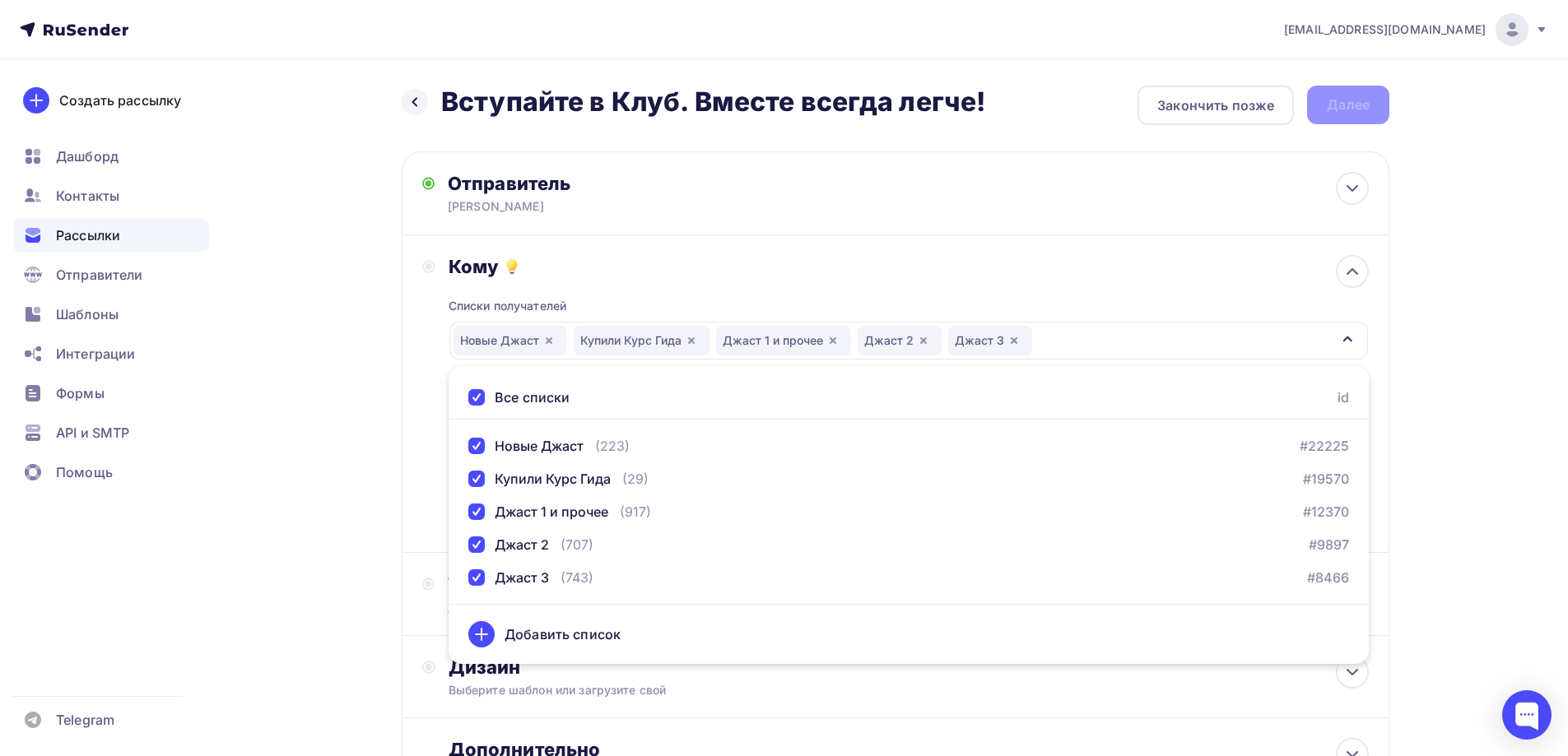
click at [298, 529] on div "Назад Вступайте в Клуб. Вместе всегда легче! Вступайте в Клуб. Вместе всегда ле…" at bounding box center [784, 482] width 1349 height 848
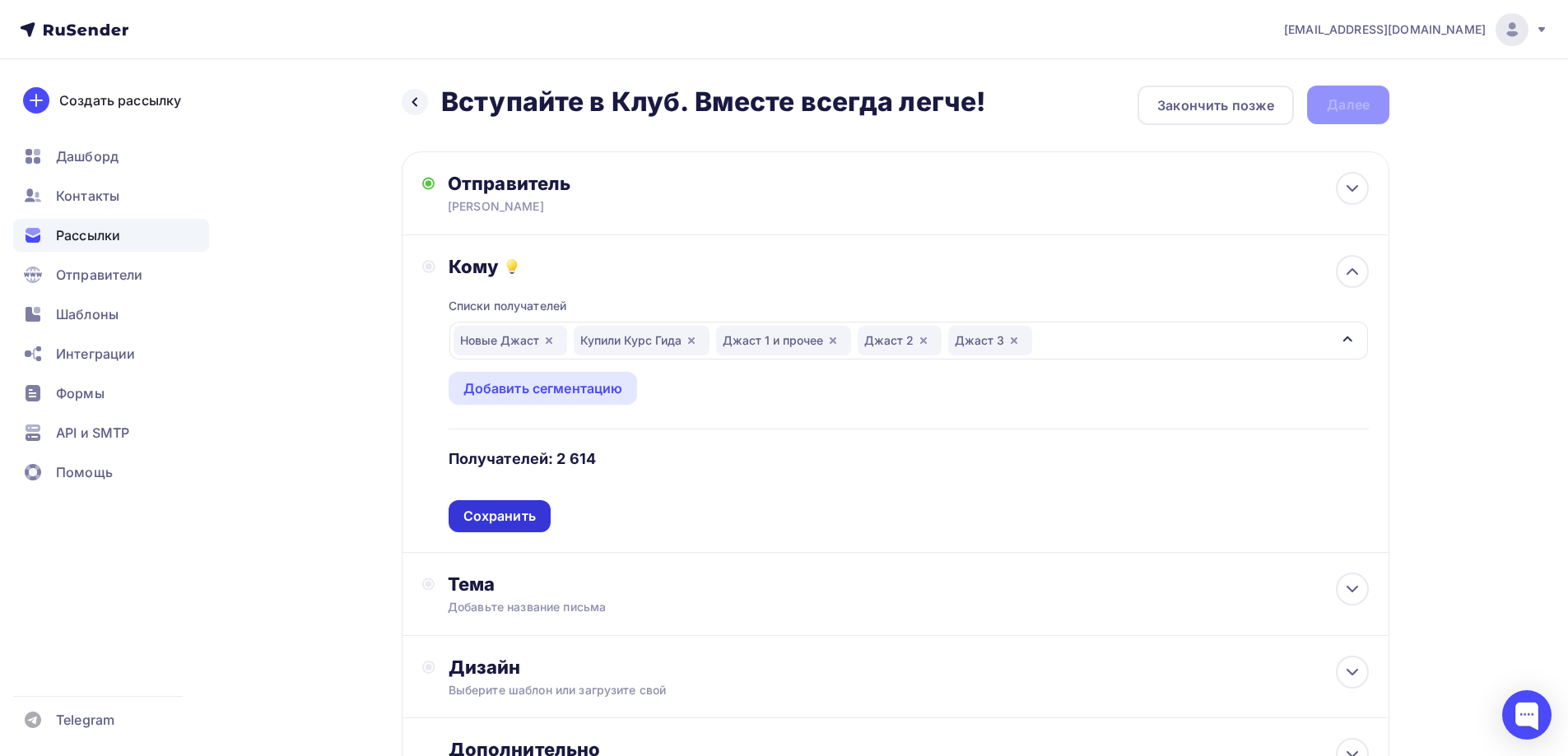
click at [483, 510] on div "Сохранить" at bounding box center [499, 516] width 72 height 19
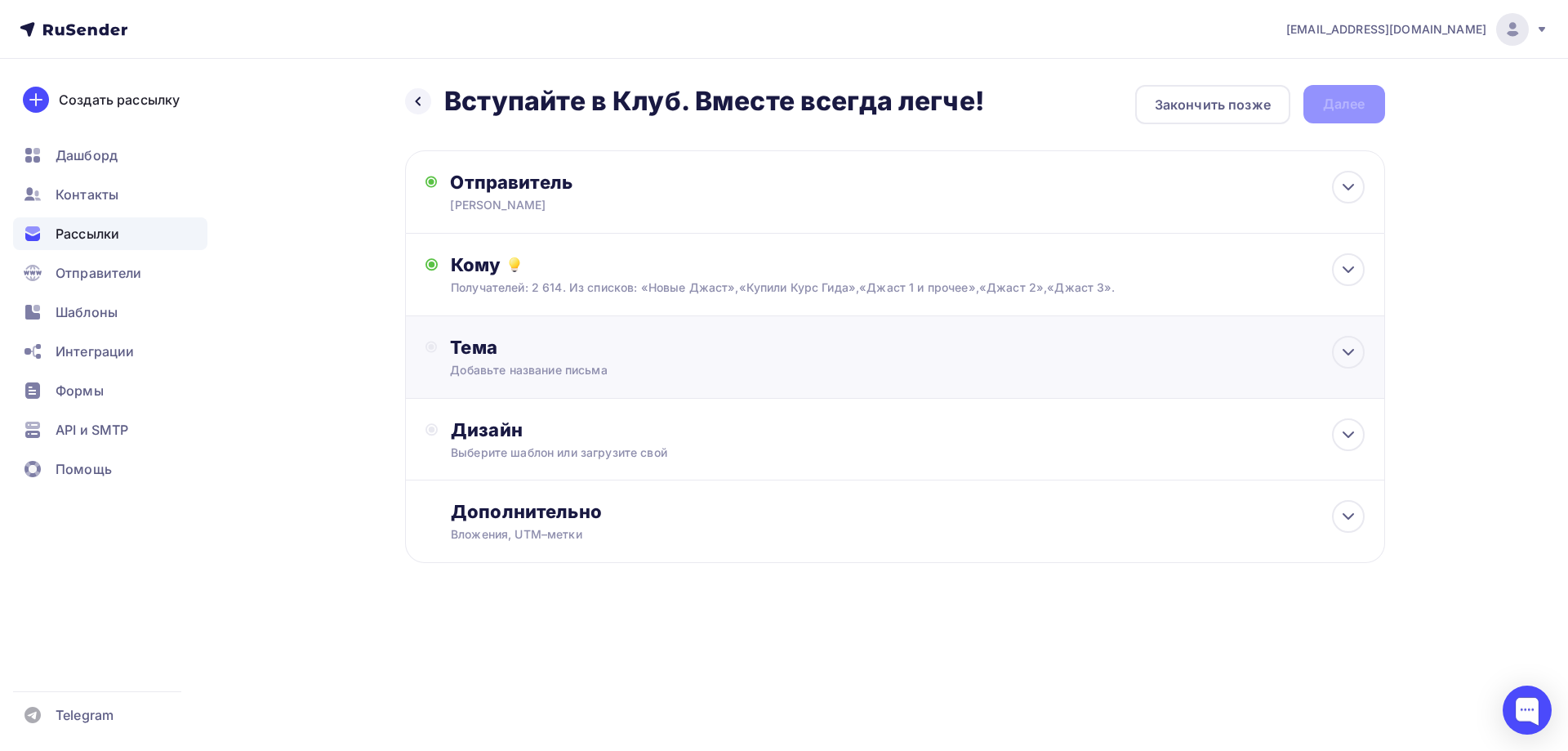
click at [471, 337] on div "Тема" at bounding box center [611, 347] width 323 height 23
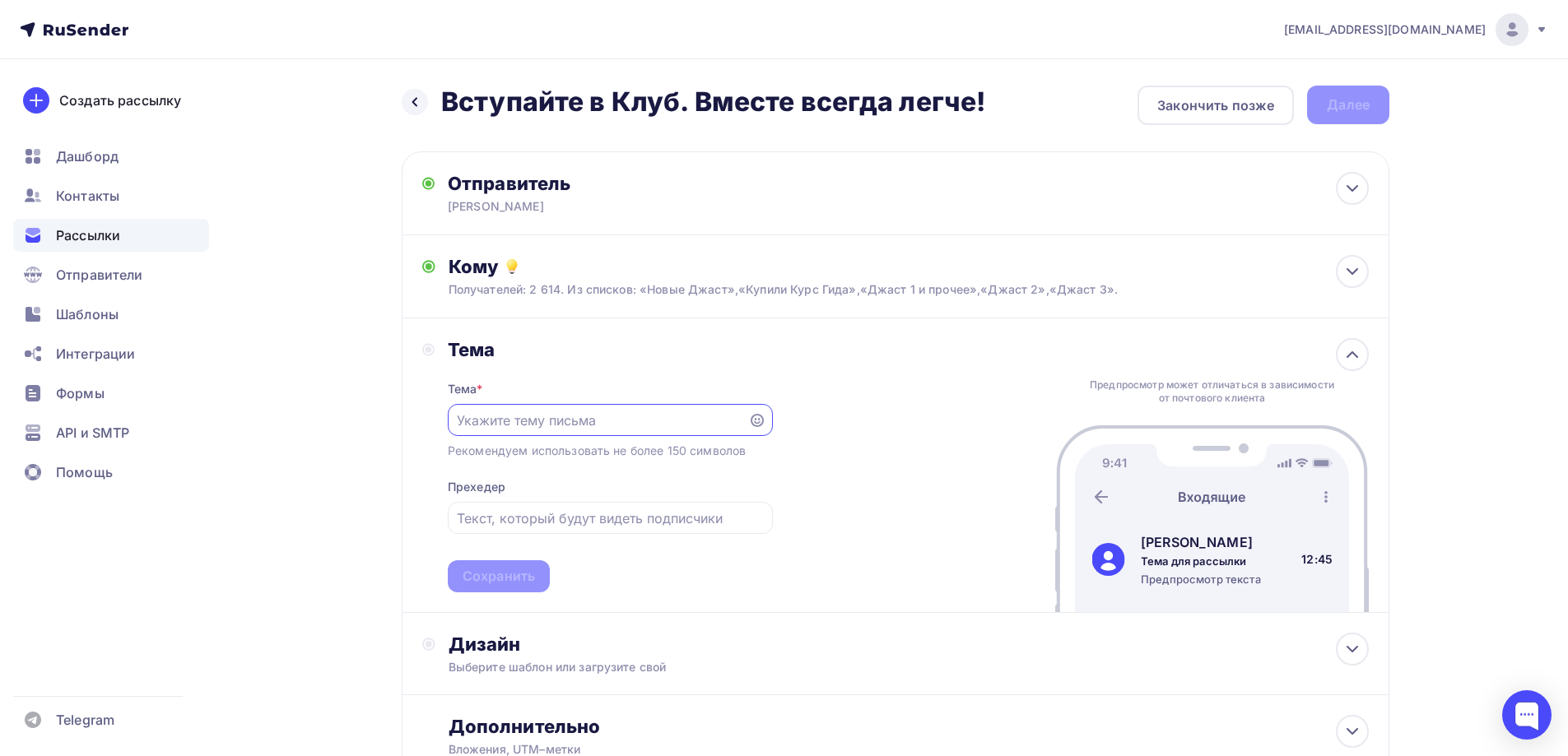
paste input "Вступайте в Клуб. Вместе всегда легче!"
type input "Вступайте в Клуб. Вместе всегда легче!"
click at [496, 576] on div "Сохранить" at bounding box center [499, 576] width 72 height 19
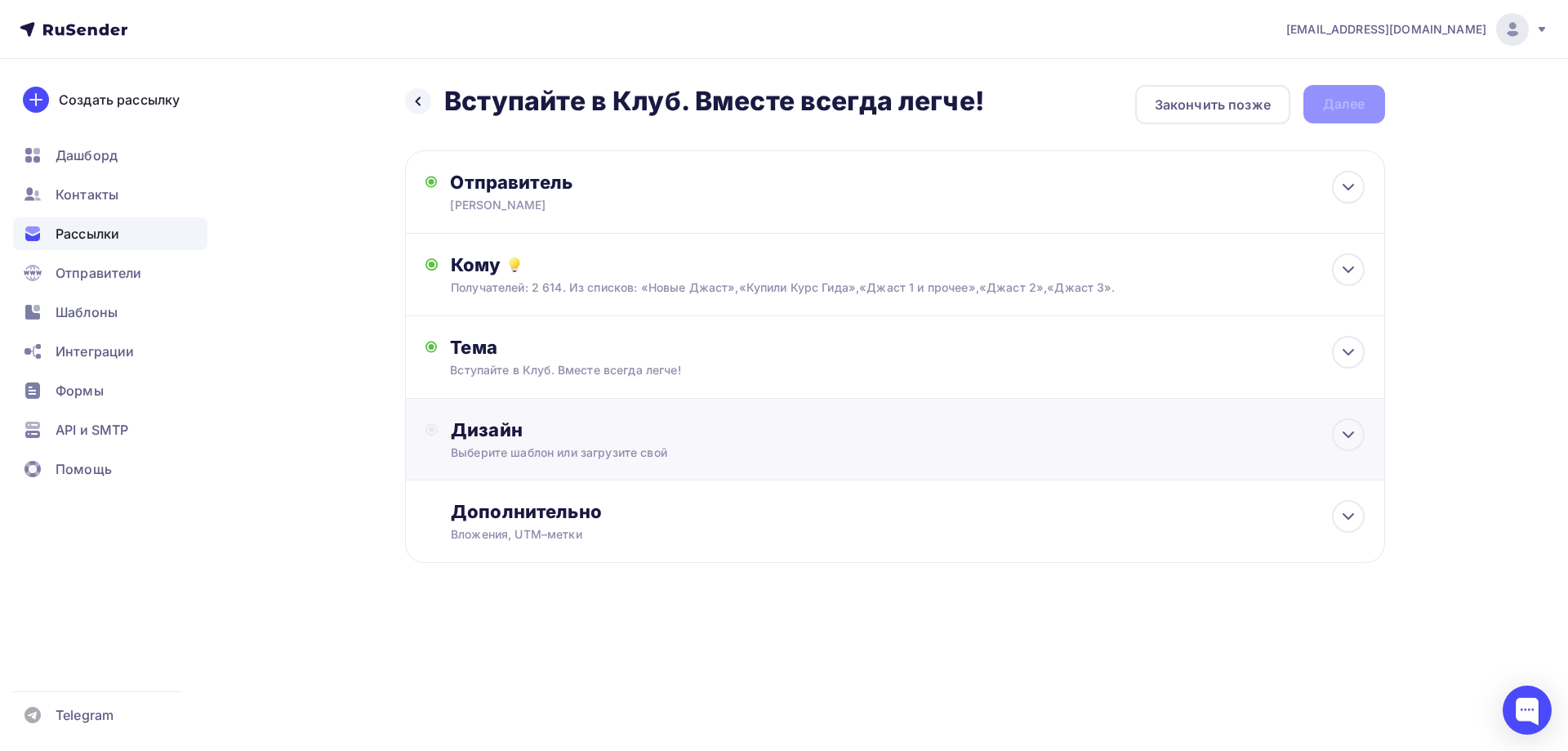
click at [479, 441] on div "Дизайн Выберите шаблон или загрузите свой" at bounding box center [908, 440] width 913 height 43
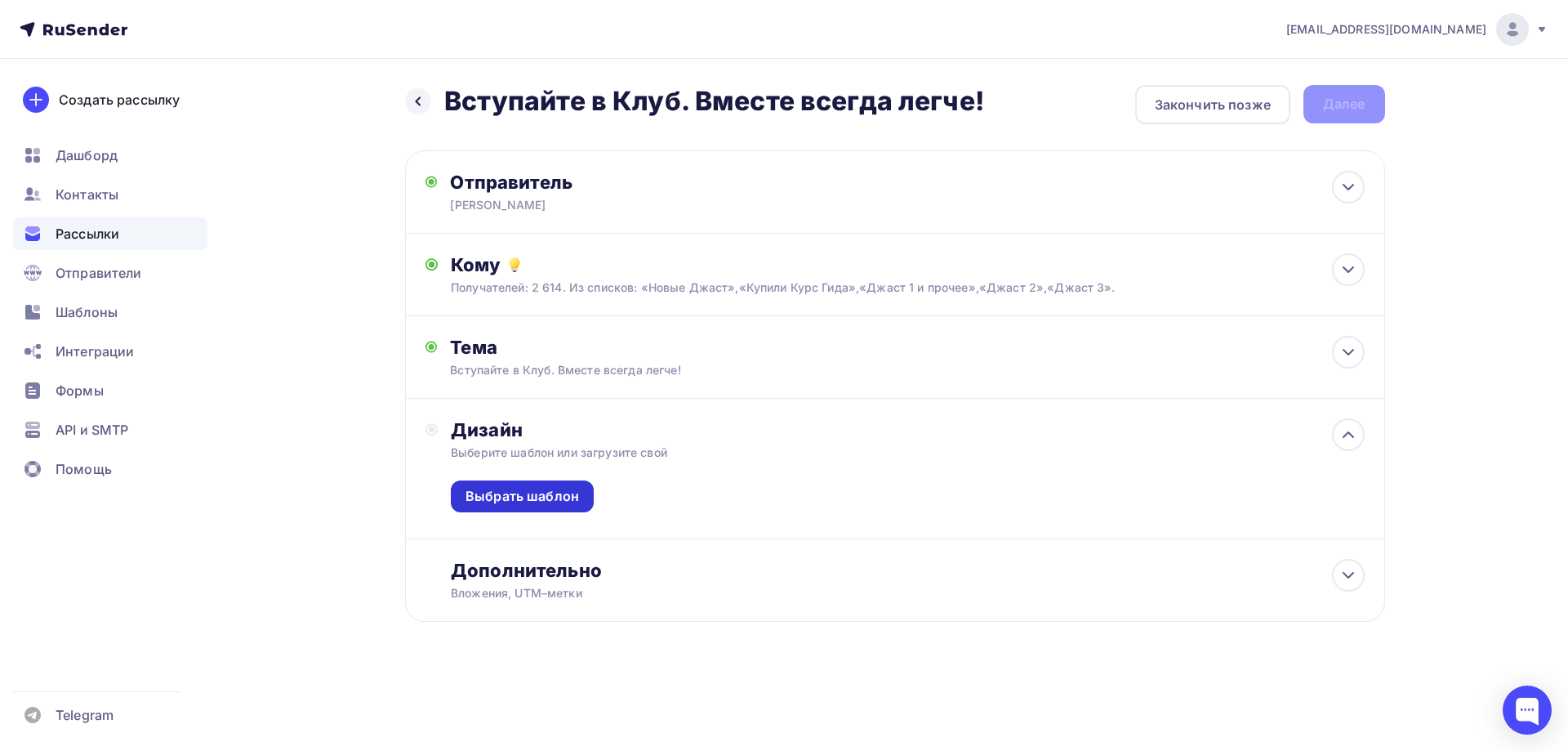
click at [480, 493] on div "Выбрать шаблон" at bounding box center [523, 496] width 113 height 19
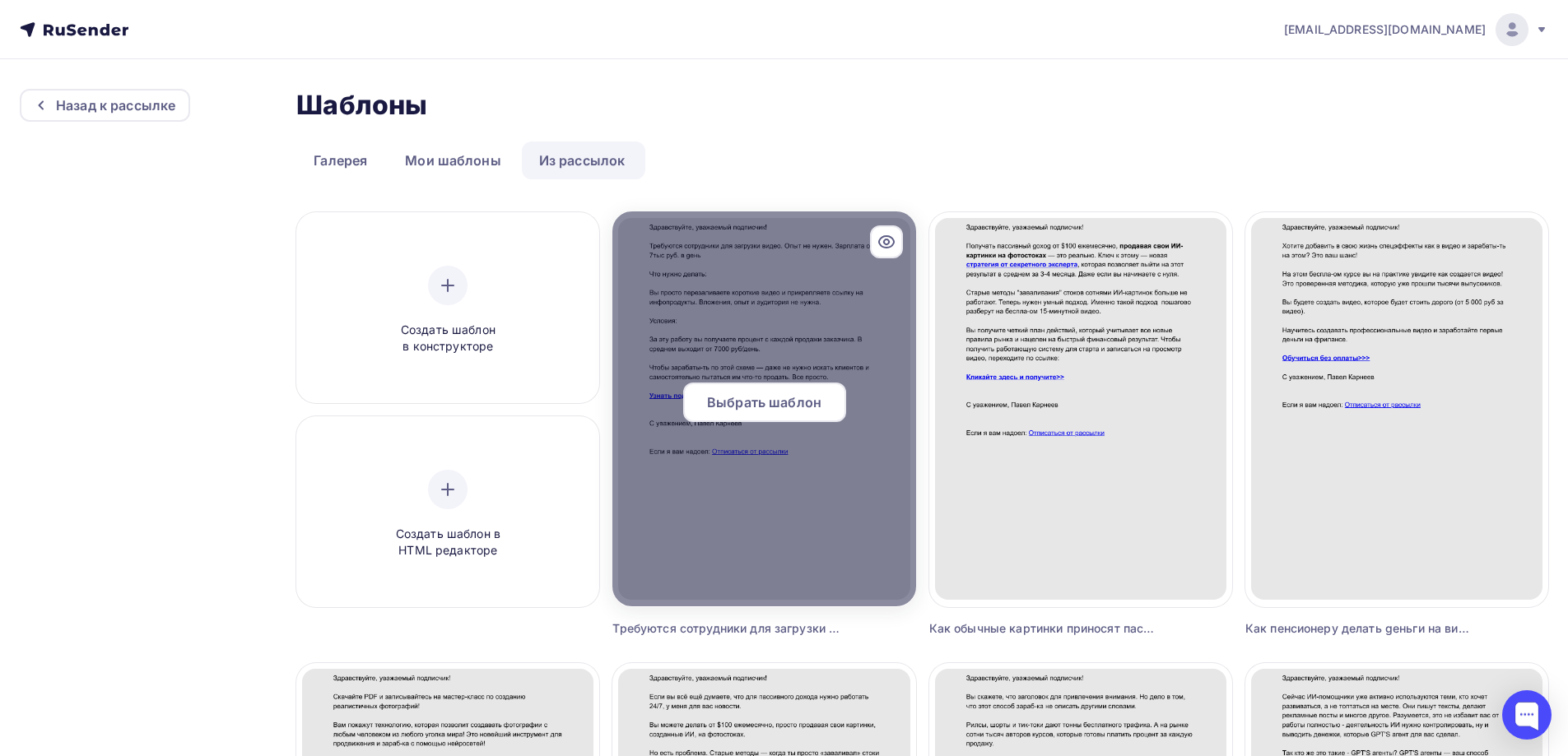
click at [778, 421] on div "Выбрать шаблон" at bounding box center [765, 402] width 163 height 39
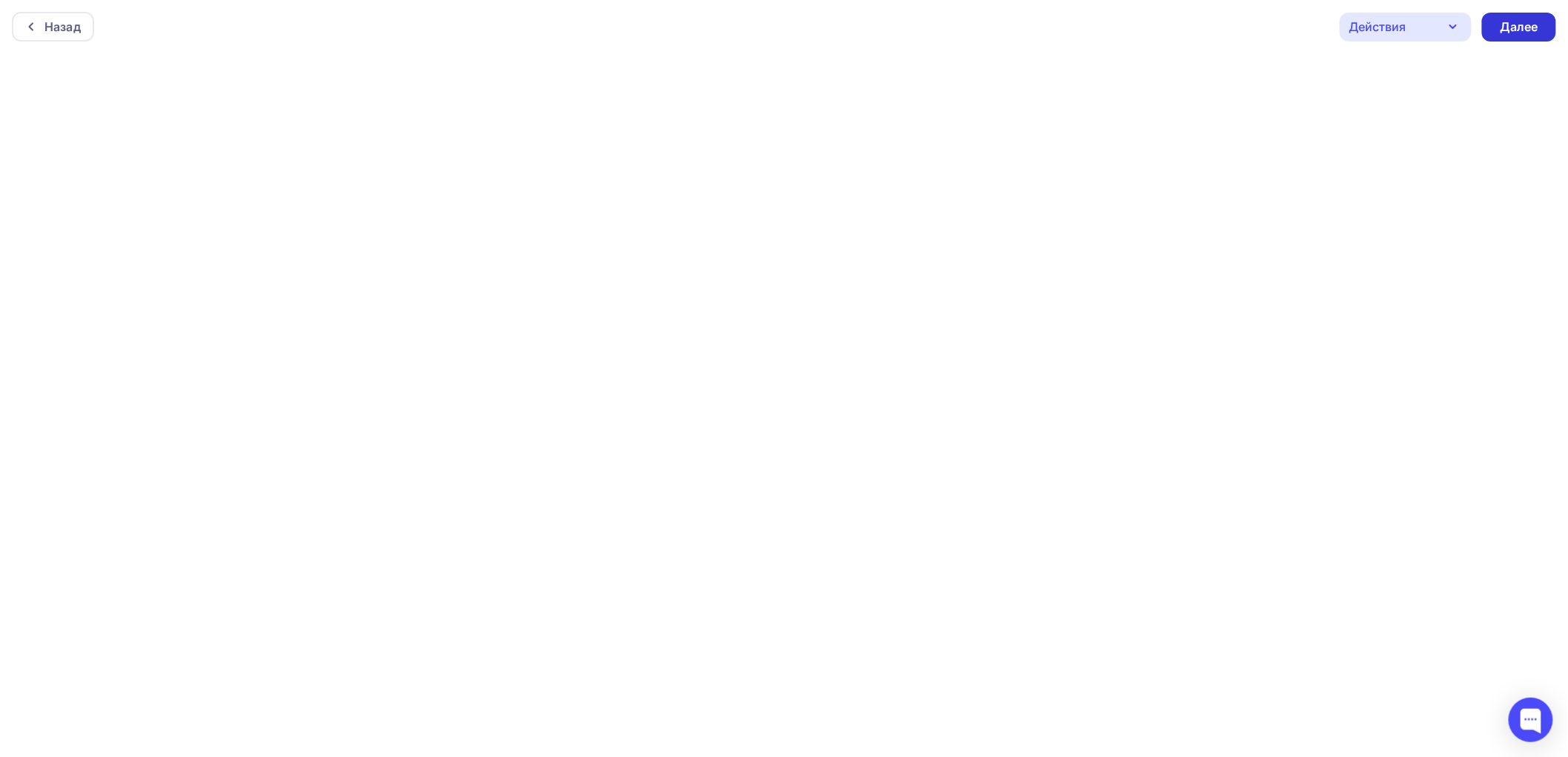
click at [1422, 27] on div "Далее" at bounding box center [1520, 27] width 39 height 17
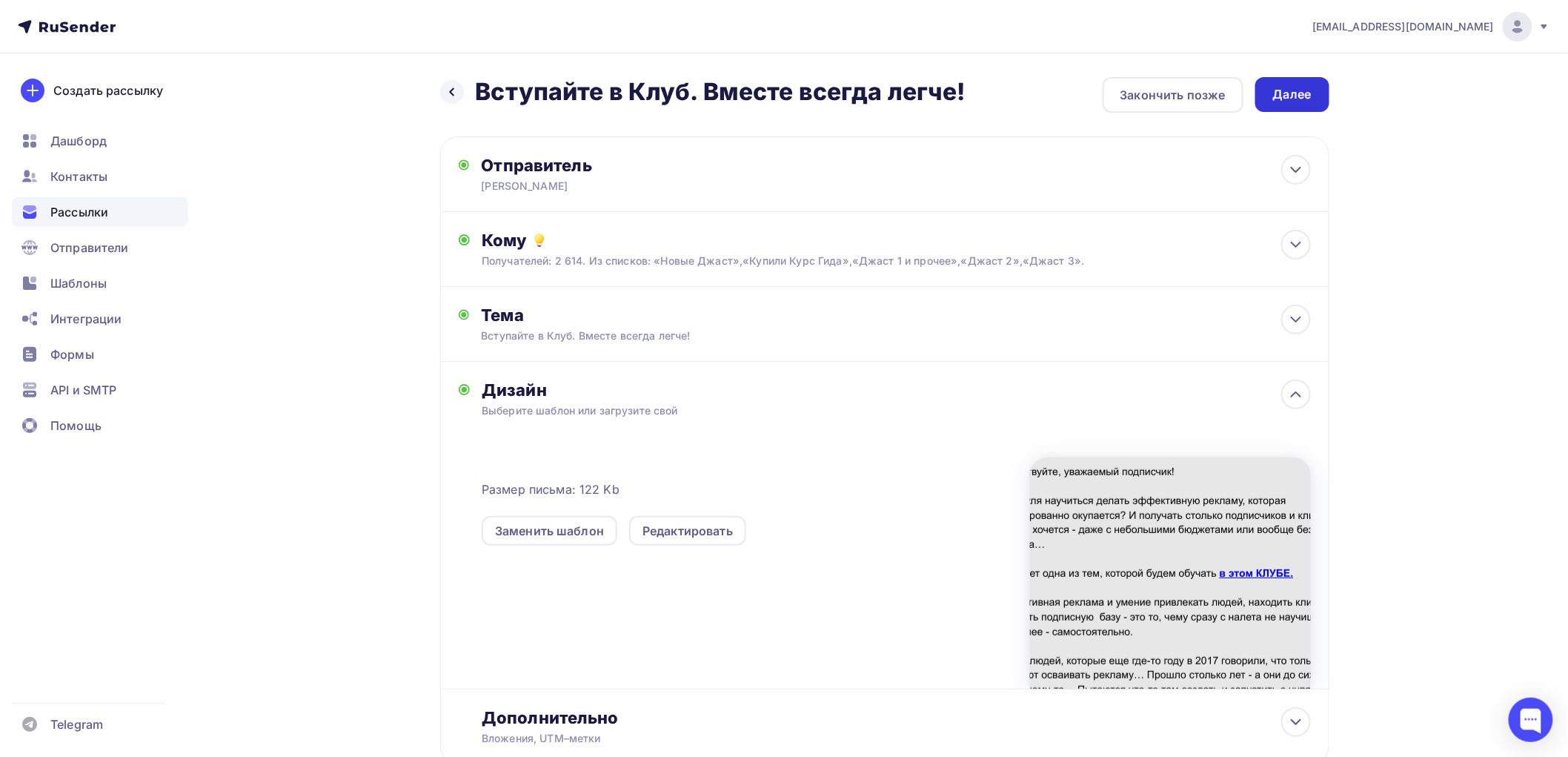
click at [1285, 94] on div "Далее" at bounding box center [1293, 95] width 39 height 17
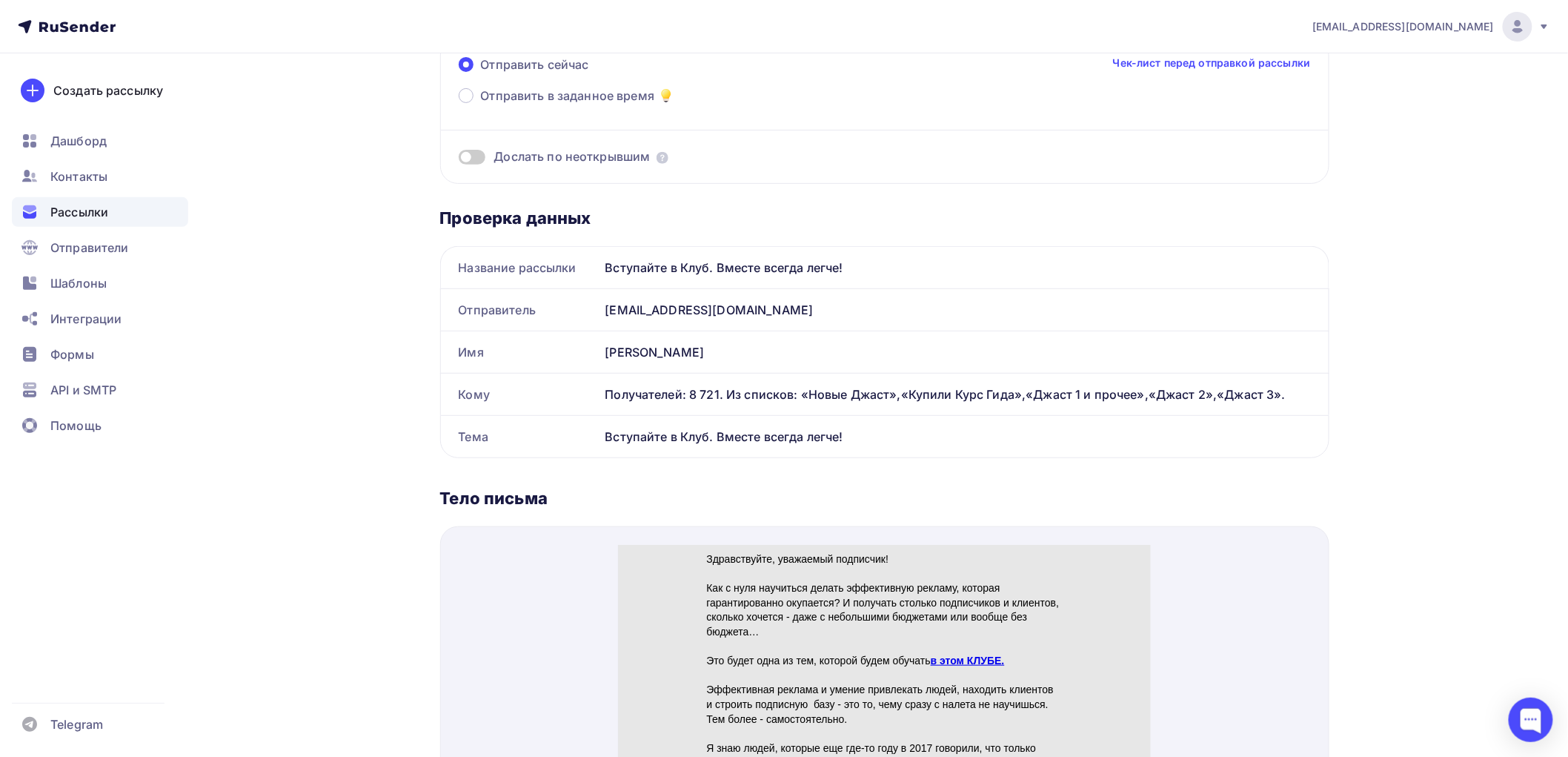
scroll to position [82, 0]
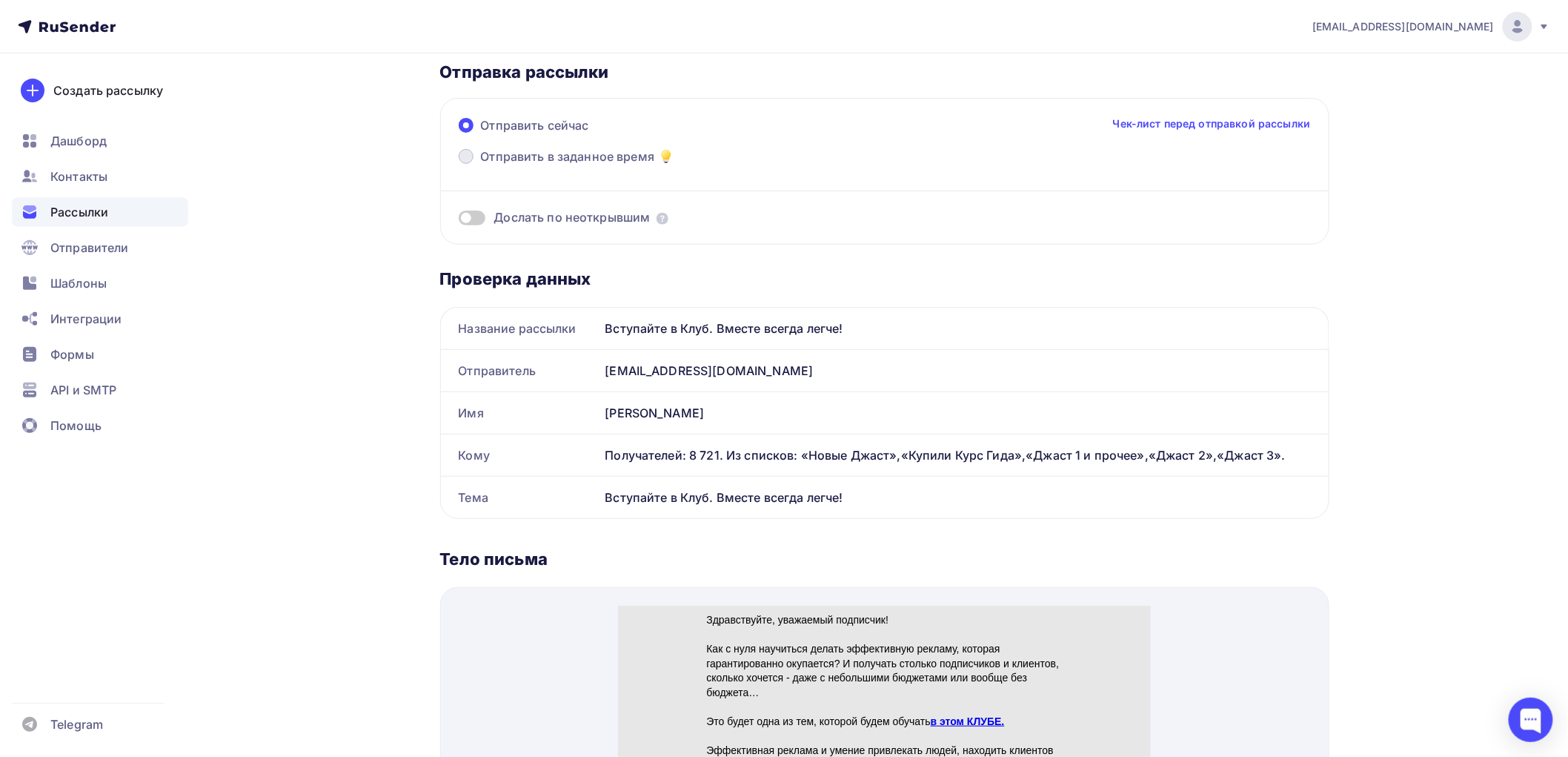
click at [463, 153] on span at bounding box center [467, 157] width 15 height 15
click at [481, 165] on input "Отправить в заданное время" at bounding box center [481, 165] width 0 height 0
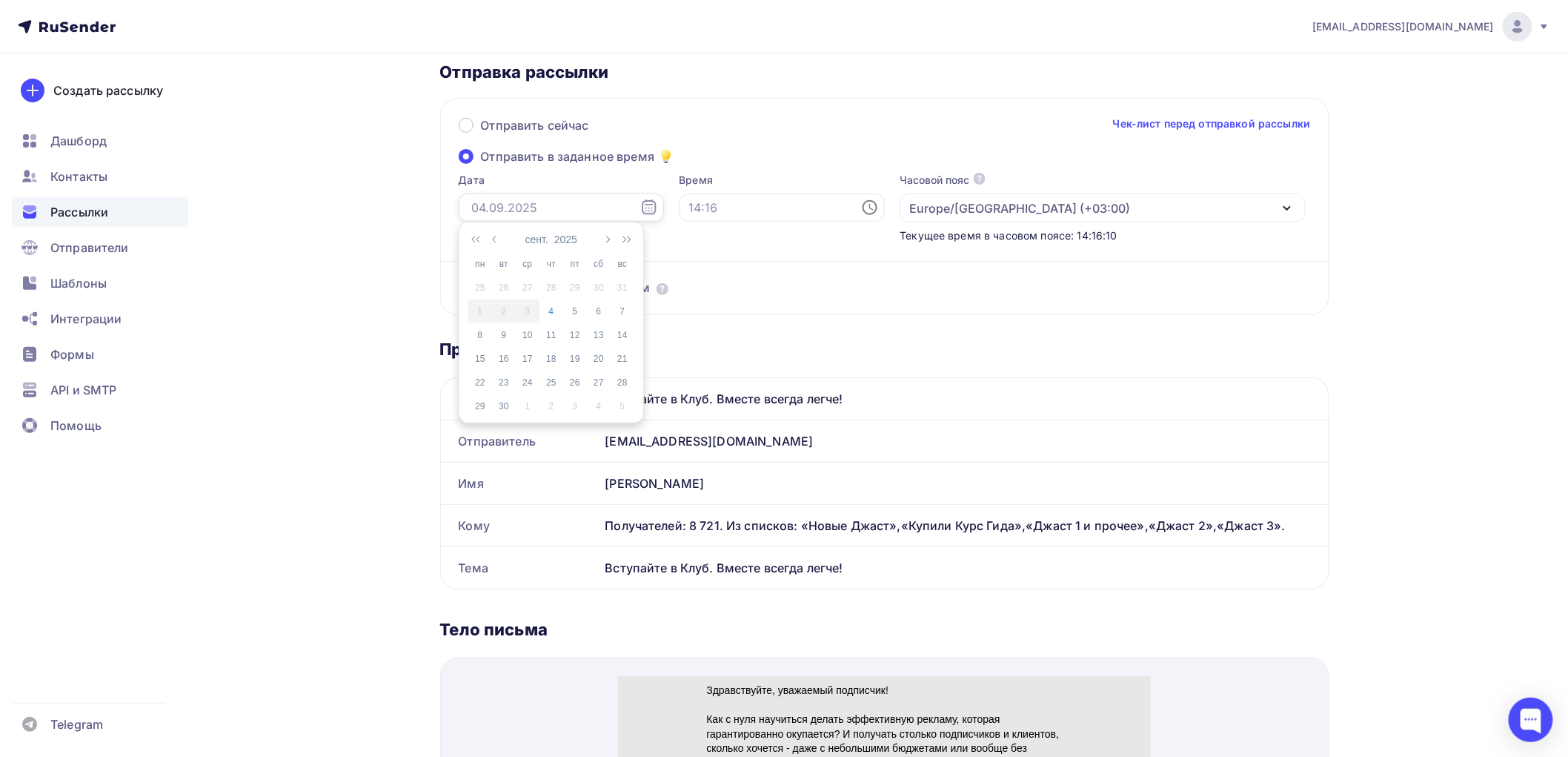
click at [528, 204] on input "text" at bounding box center [561, 207] width 205 height 28
click at [550, 312] on div "4" at bounding box center [551, 311] width 24 height 14
type input "[DATE]"
click at [705, 210] on input "text" at bounding box center [781, 207] width 205 height 28
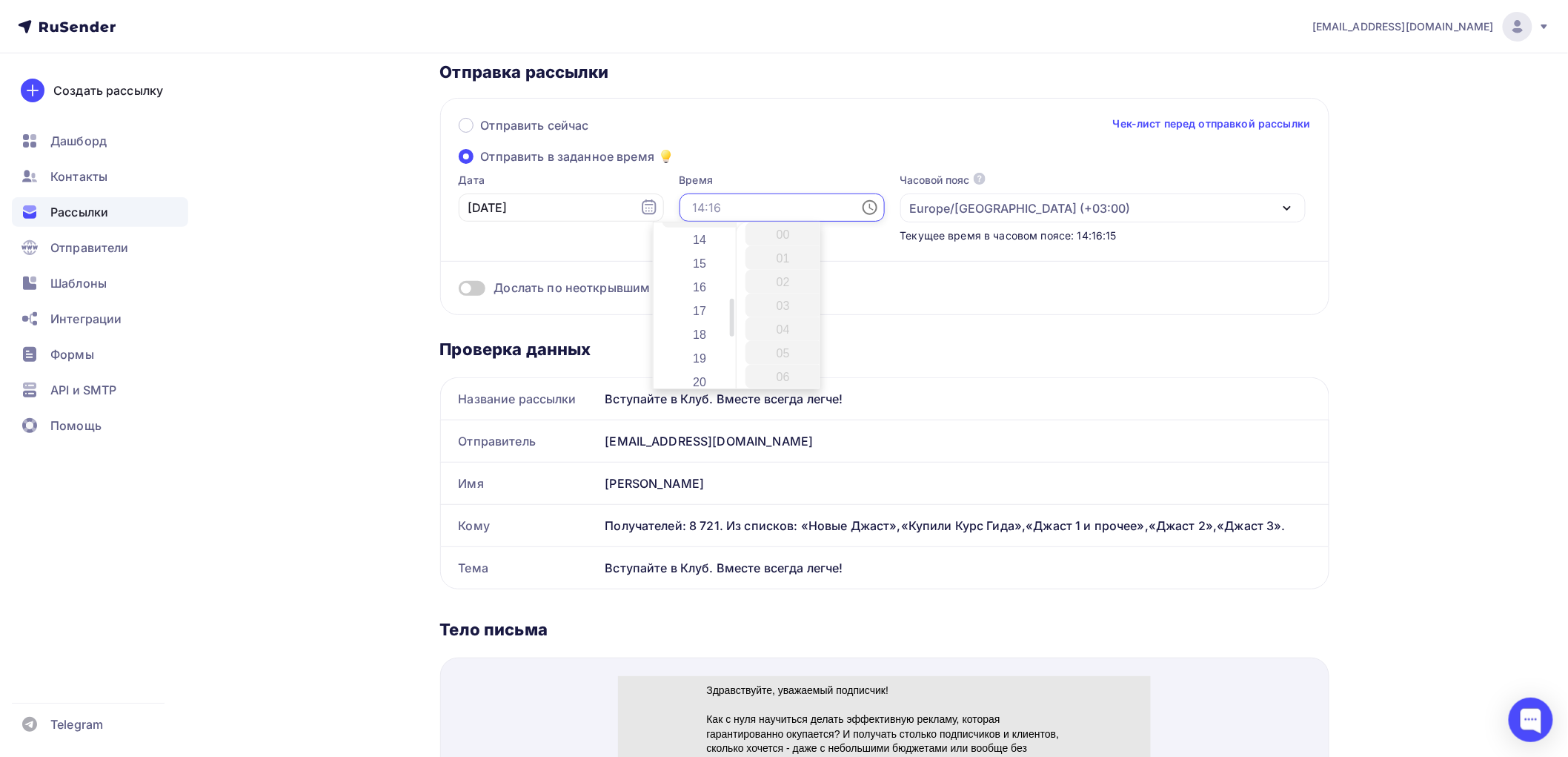
scroll to position [329, 0]
click at [699, 283] on li "16" at bounding box center [701, 284] width 78 height 24
type input "16:00"
click at [857, 292] on div "Дослать по неоткрывшим" at bounding box center [885, 288] width 852 height 17
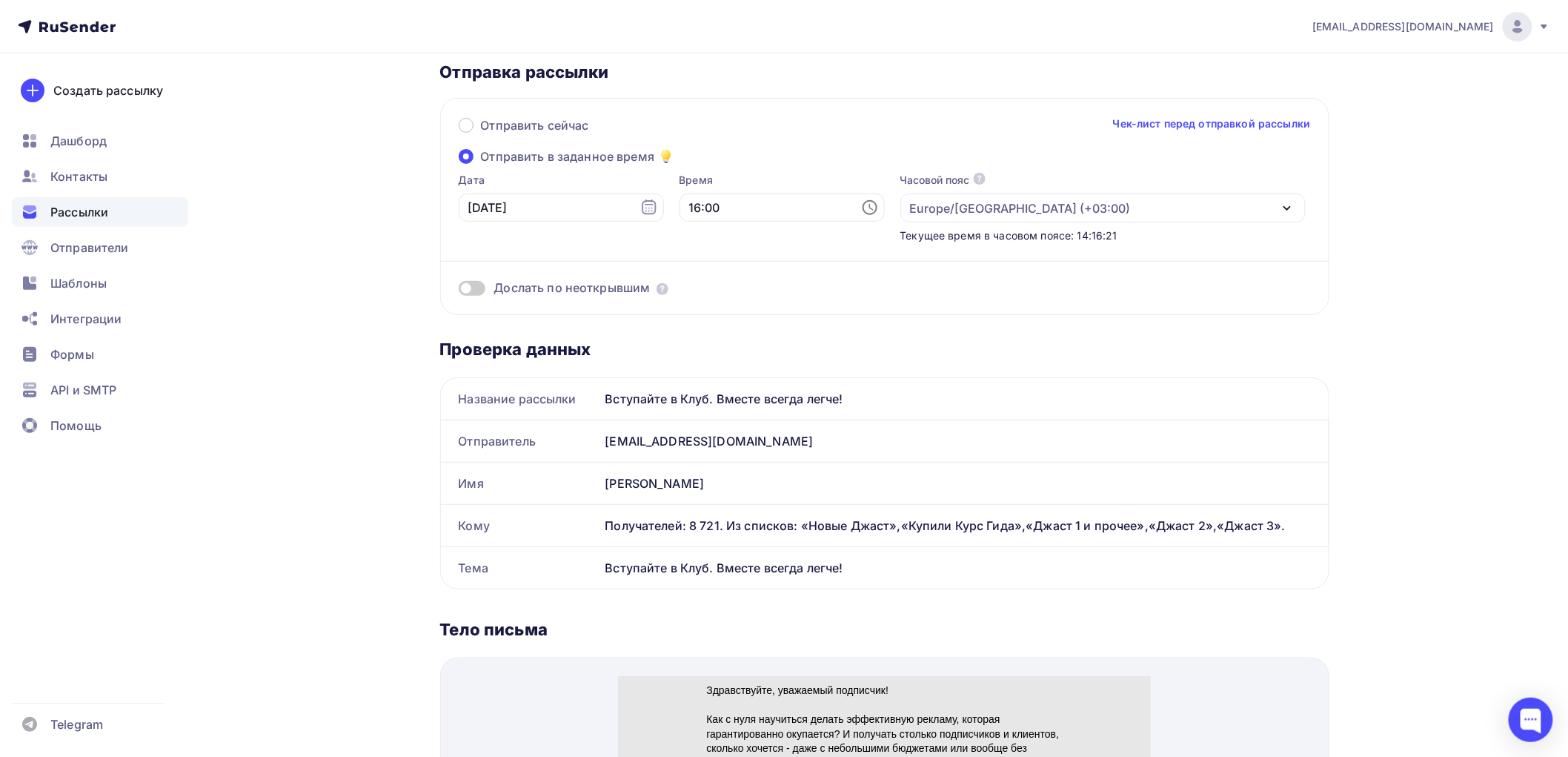
click at [480, 284] on span at bounding box center [473, 289] width 27 height 15
click at [459, 290] on input "checkbox" at bounding box center [459, 290] width 0 height 0
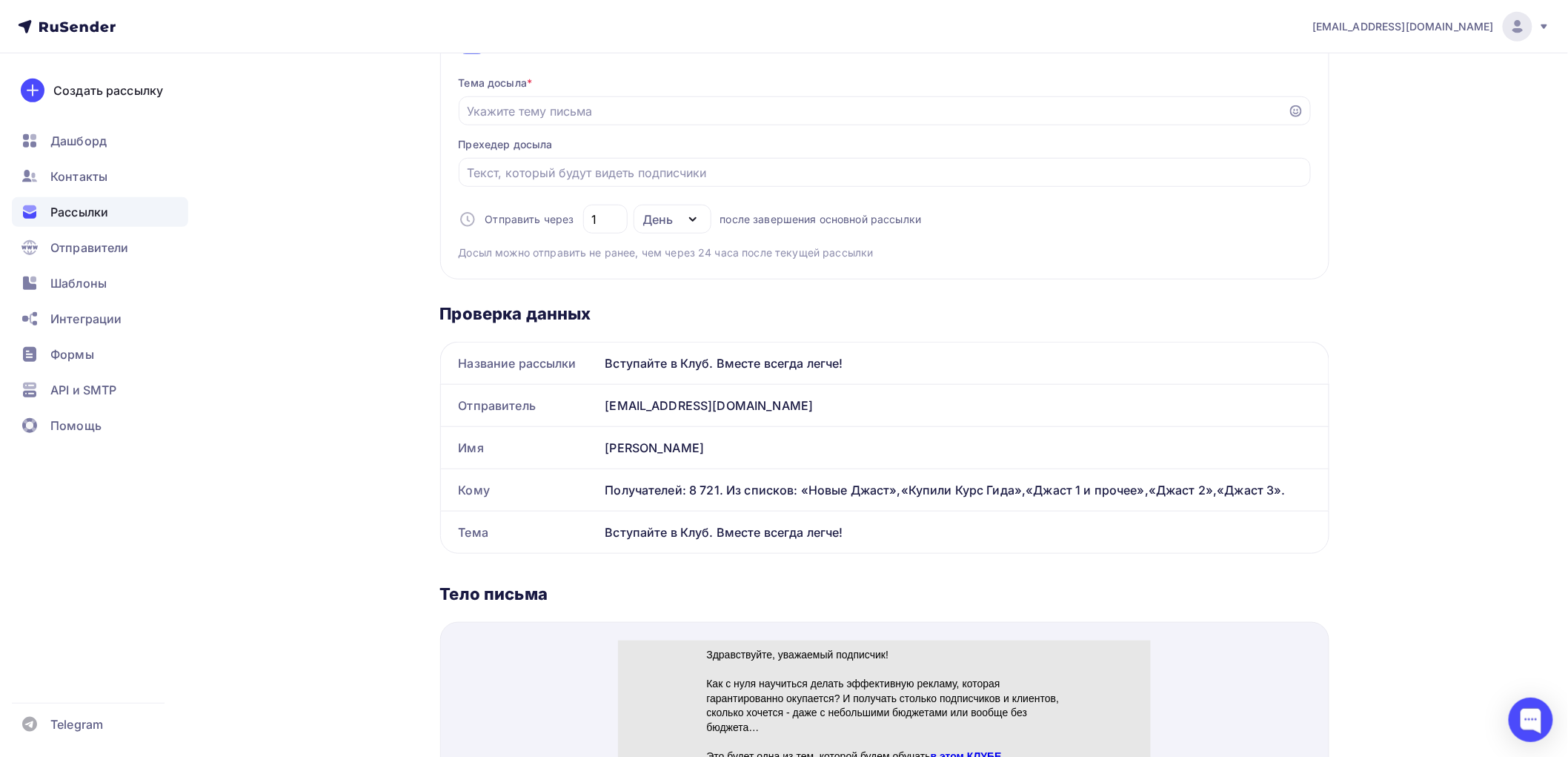
scroll to position [329, 0]
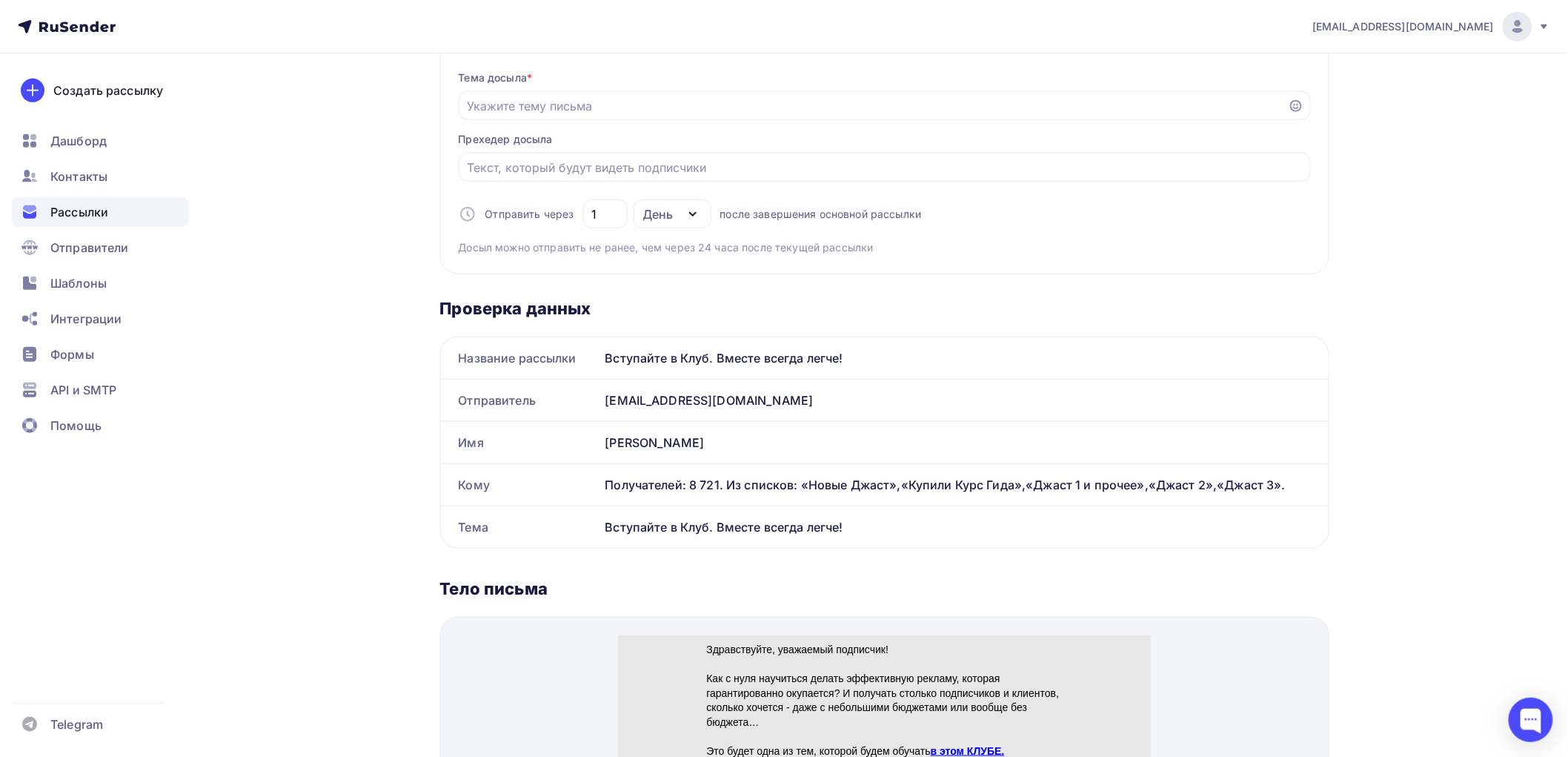
drag, startPoint x: 853, startPoint y: 354, endPoint x: 608, endPoint y: 361, distance: 245.1
click at [608, 361] on div "Вступайте в Клуб. Вместе всегда легче!" at bounding box center [965, 358] width 729 height 41
copy div "Вступайте в Клуб. Вместе всегда легче!"
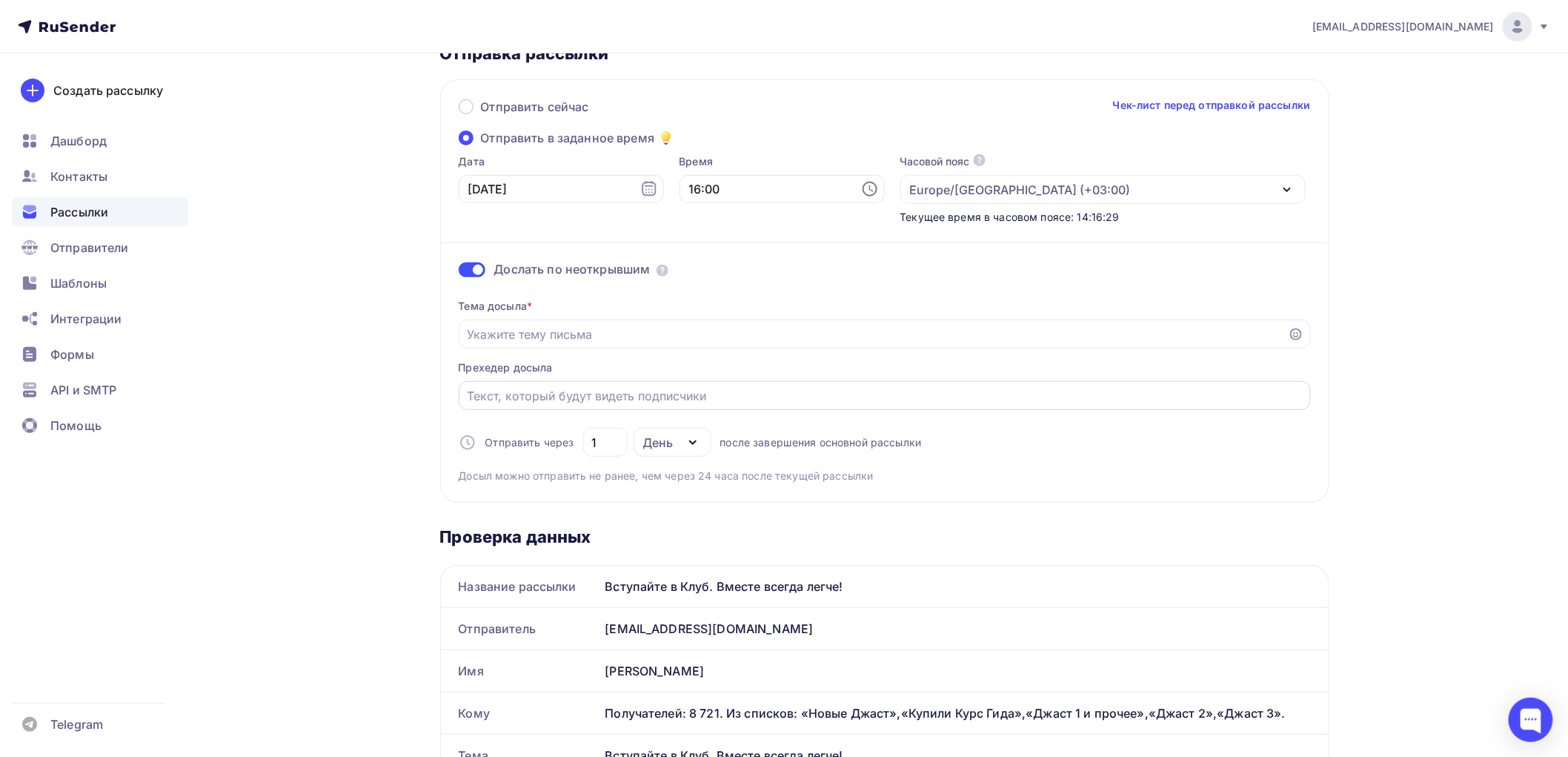
scroll to position [82, 0]
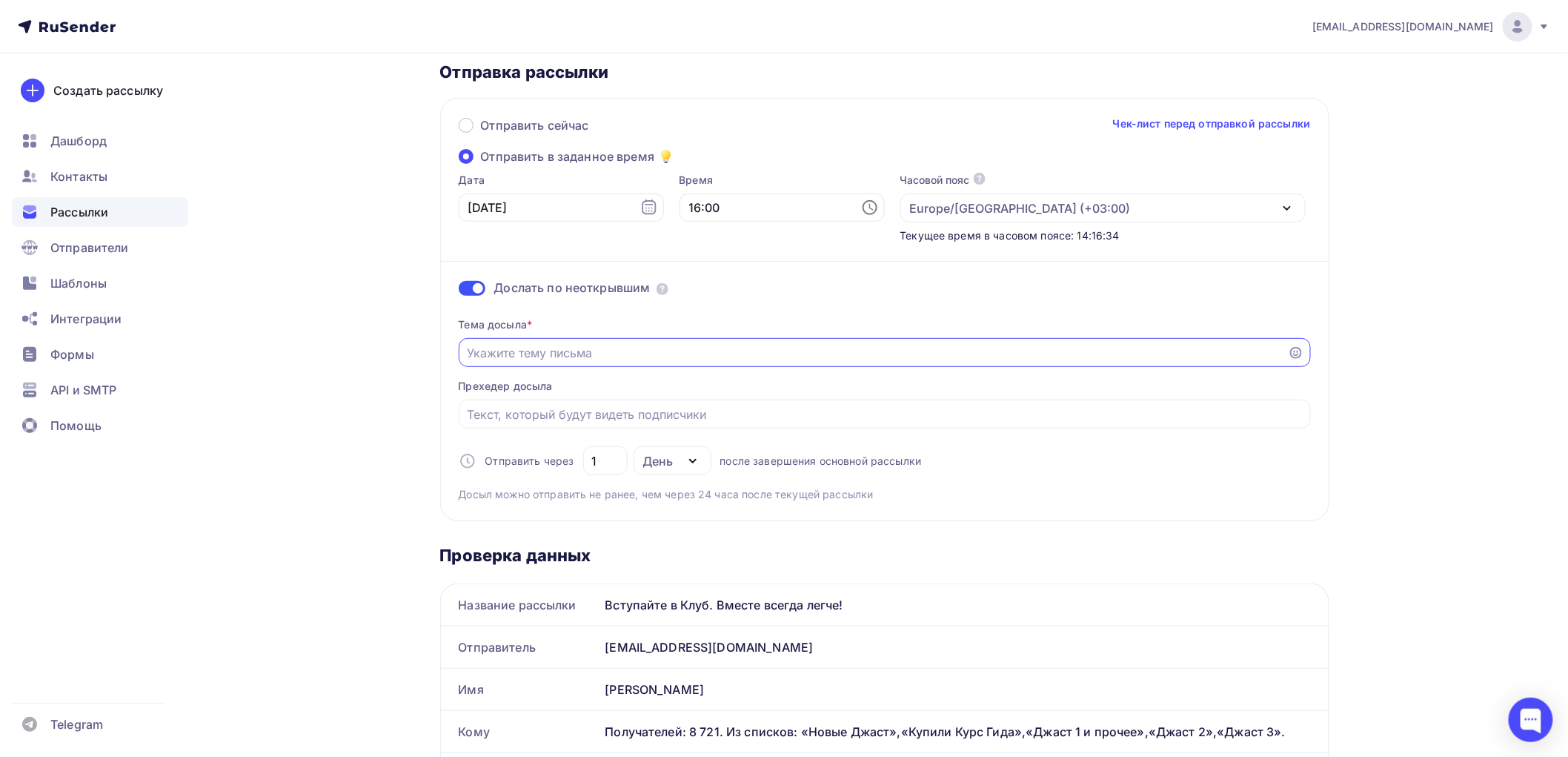
paste input "Вступайте в Клуб. Вместе всегда легче!"
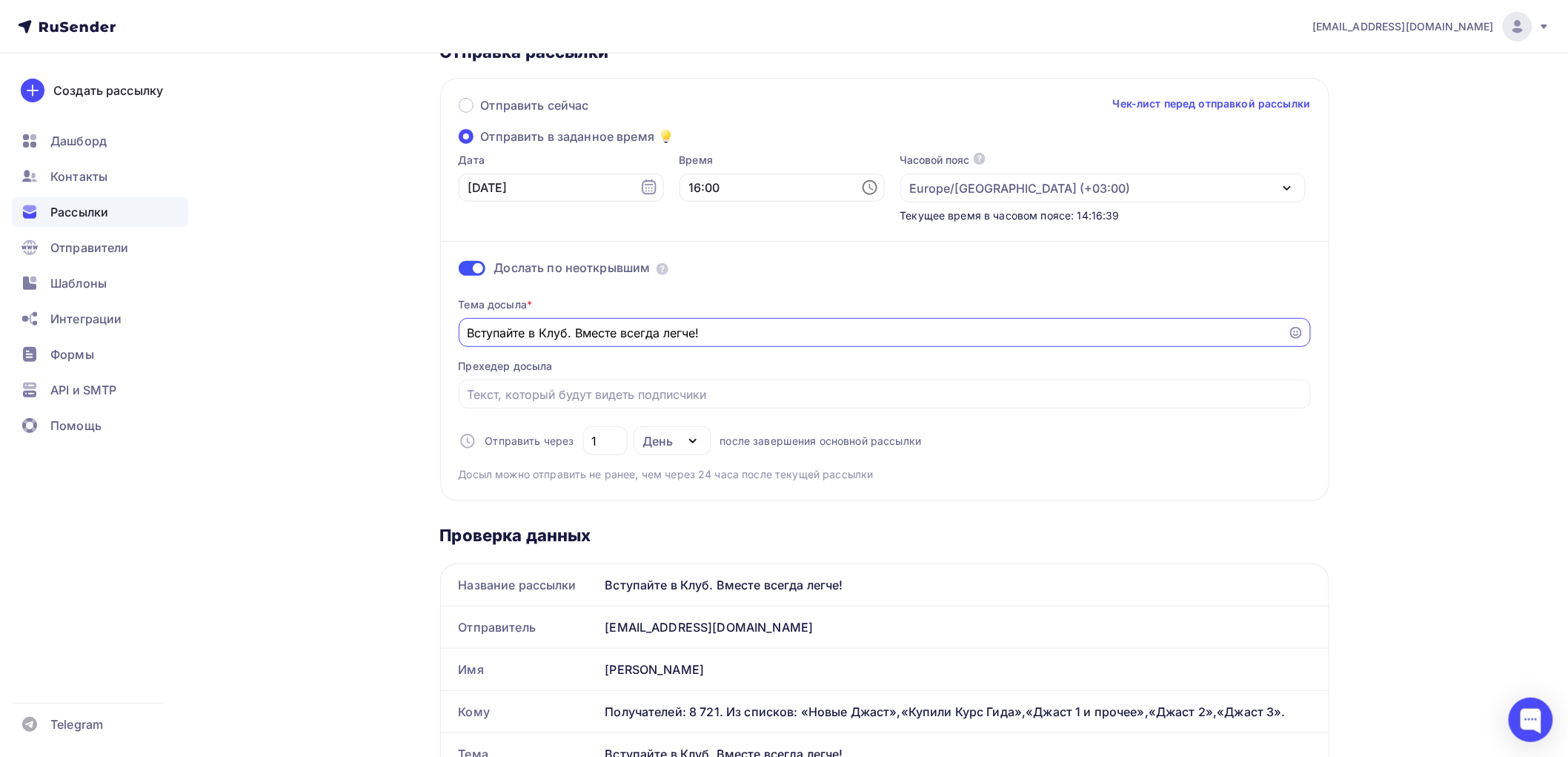
scroll to position [165, 0]
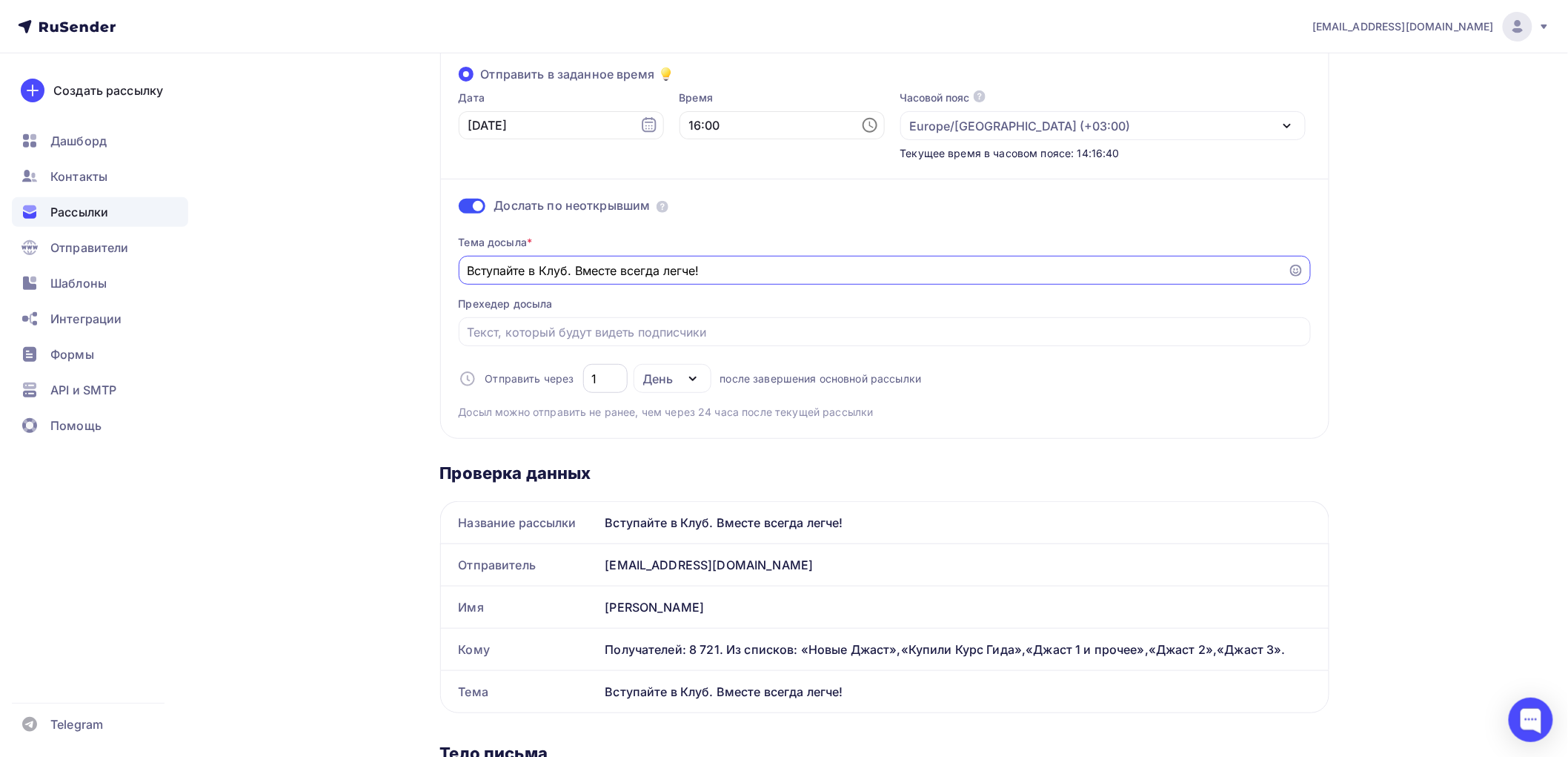
type input "Вступайте в Клуб. Вместе всегда легче!"
click at [600, 376] on input "1" at bounding box center [605, 378] width 27 height 18
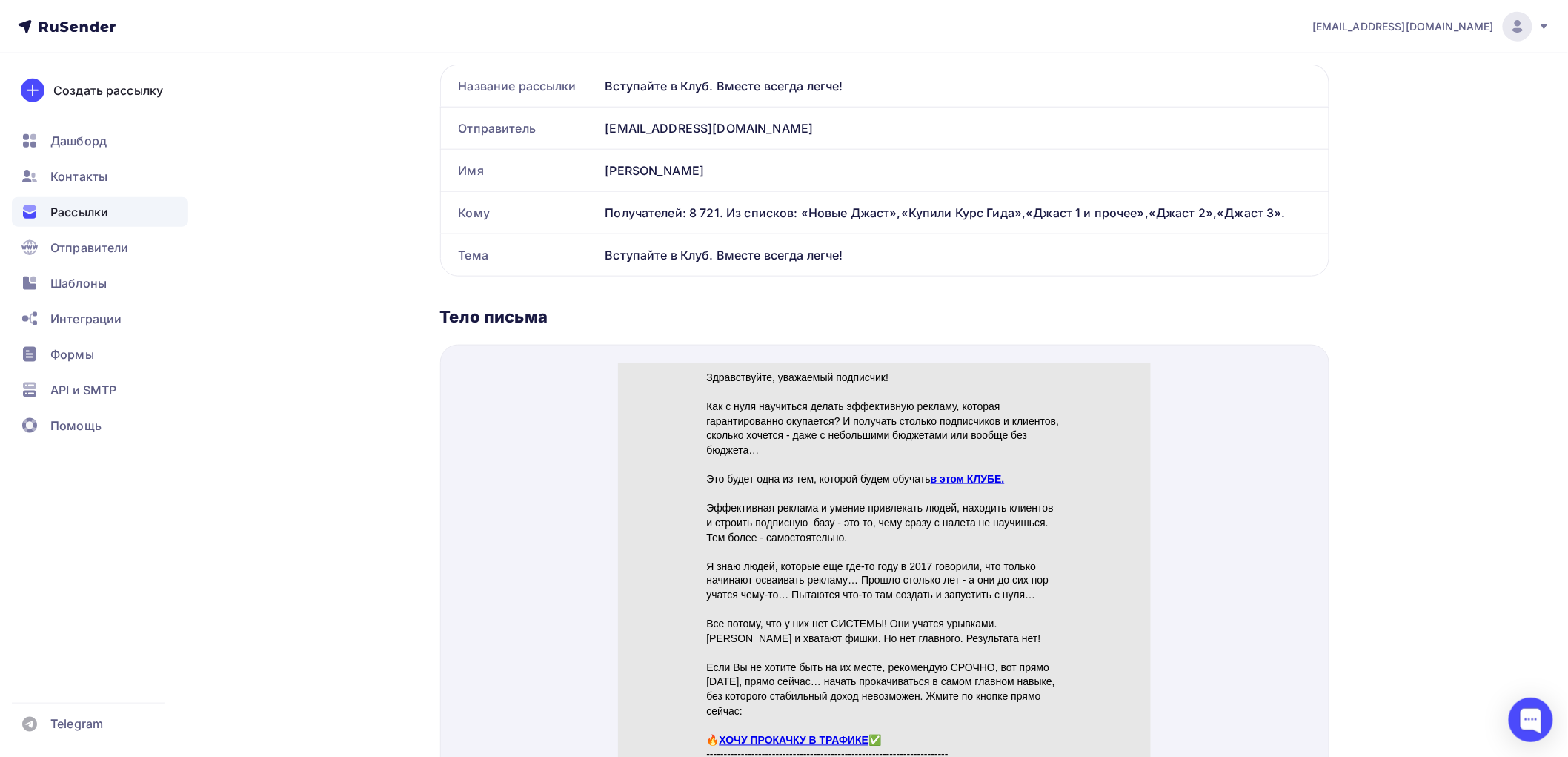
scroll to position [824, 0]
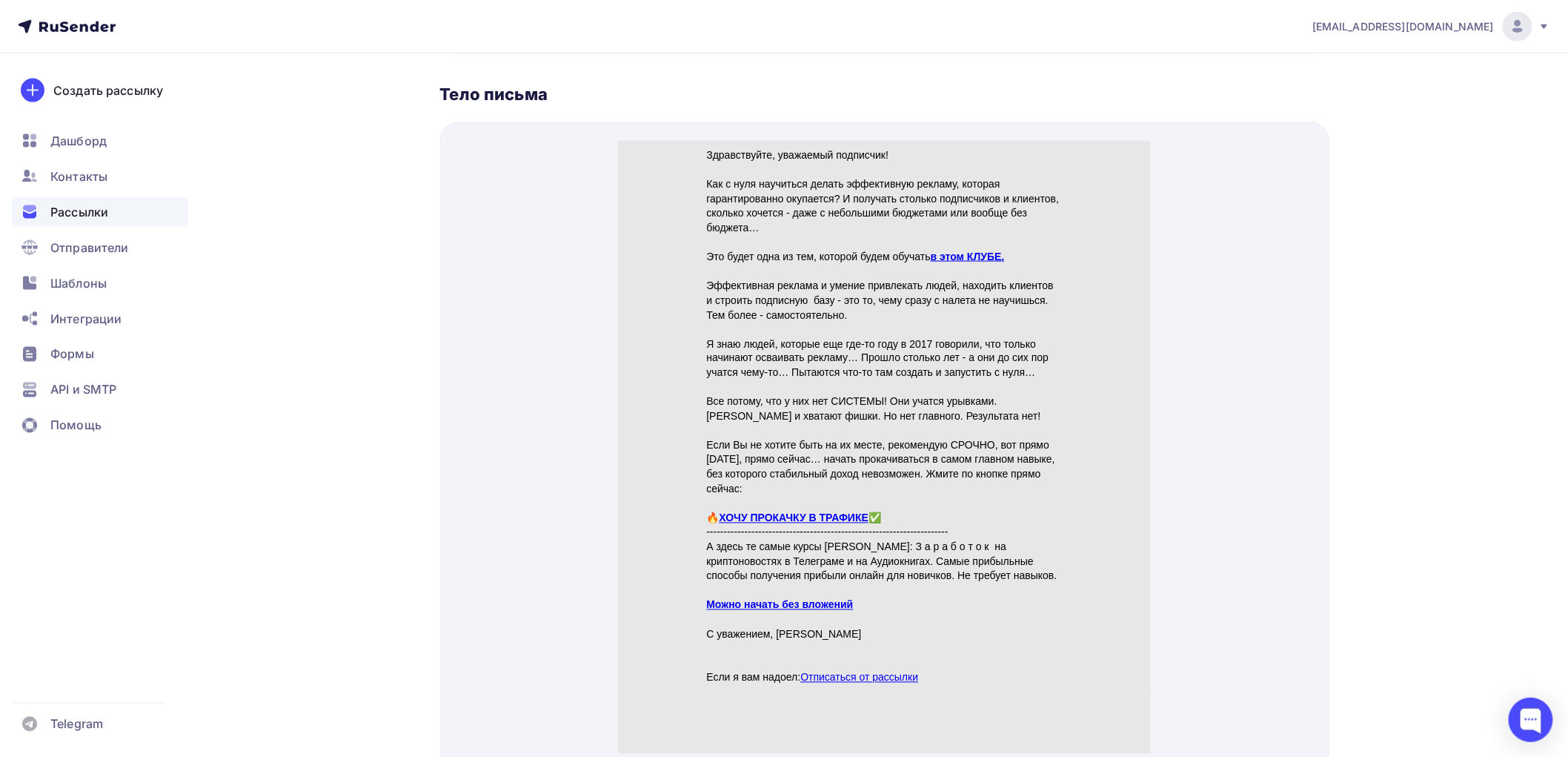
type input "2"
click at [956, 240] on link "в этом КЛУБЕ." at bounding box center [967, 238] width 74 height 12
click at [745, 502] on link "ХОЧУ ПРОКАЧКУ В ТРАФИКЕ" at bounding box center [793, 500] width 149 height 12
click at [754, 588] on link "Можно начать без вложений" at bounding box center [780, 587] width 147 height 12
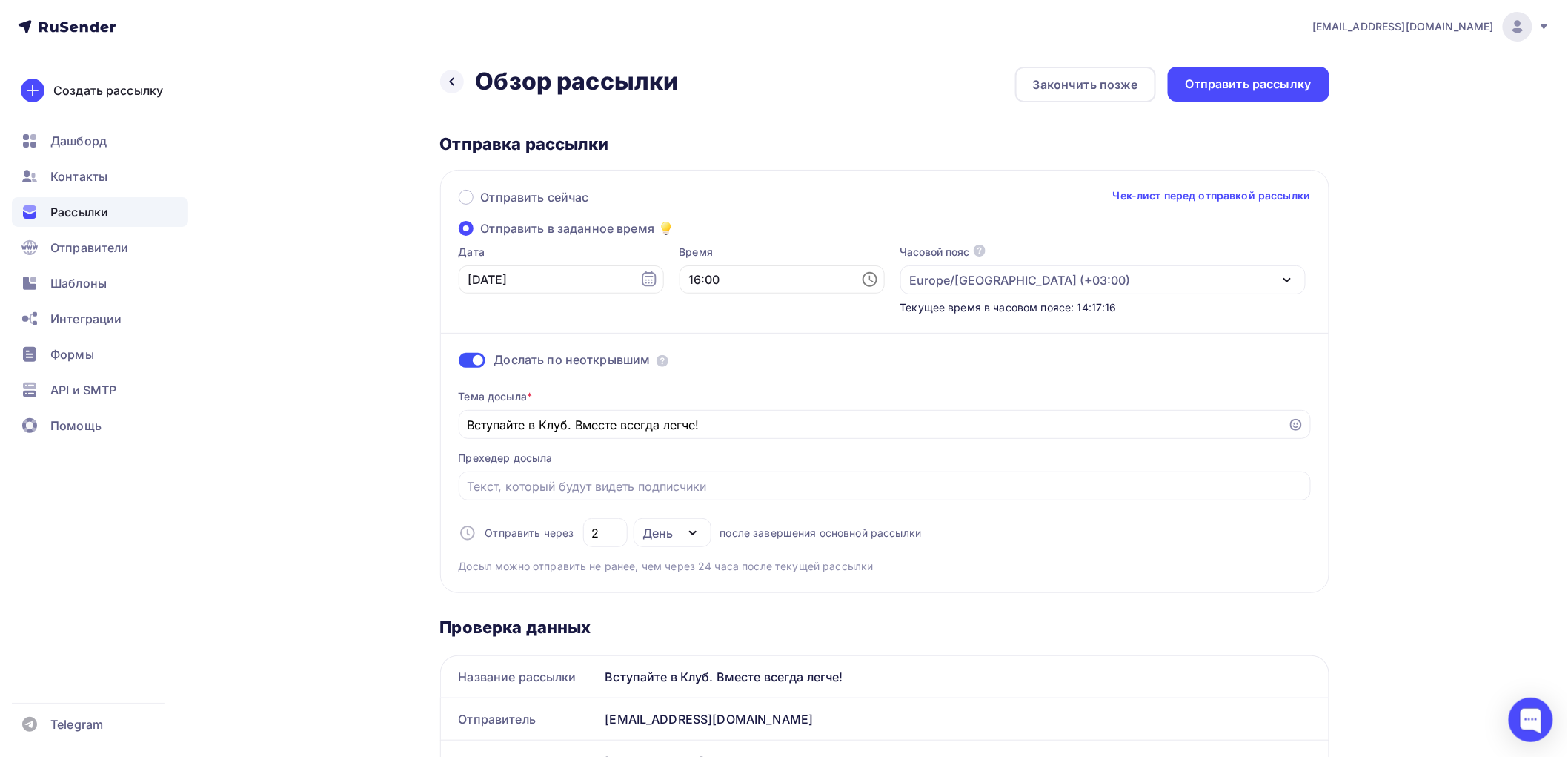
scroll to position [0, 0]
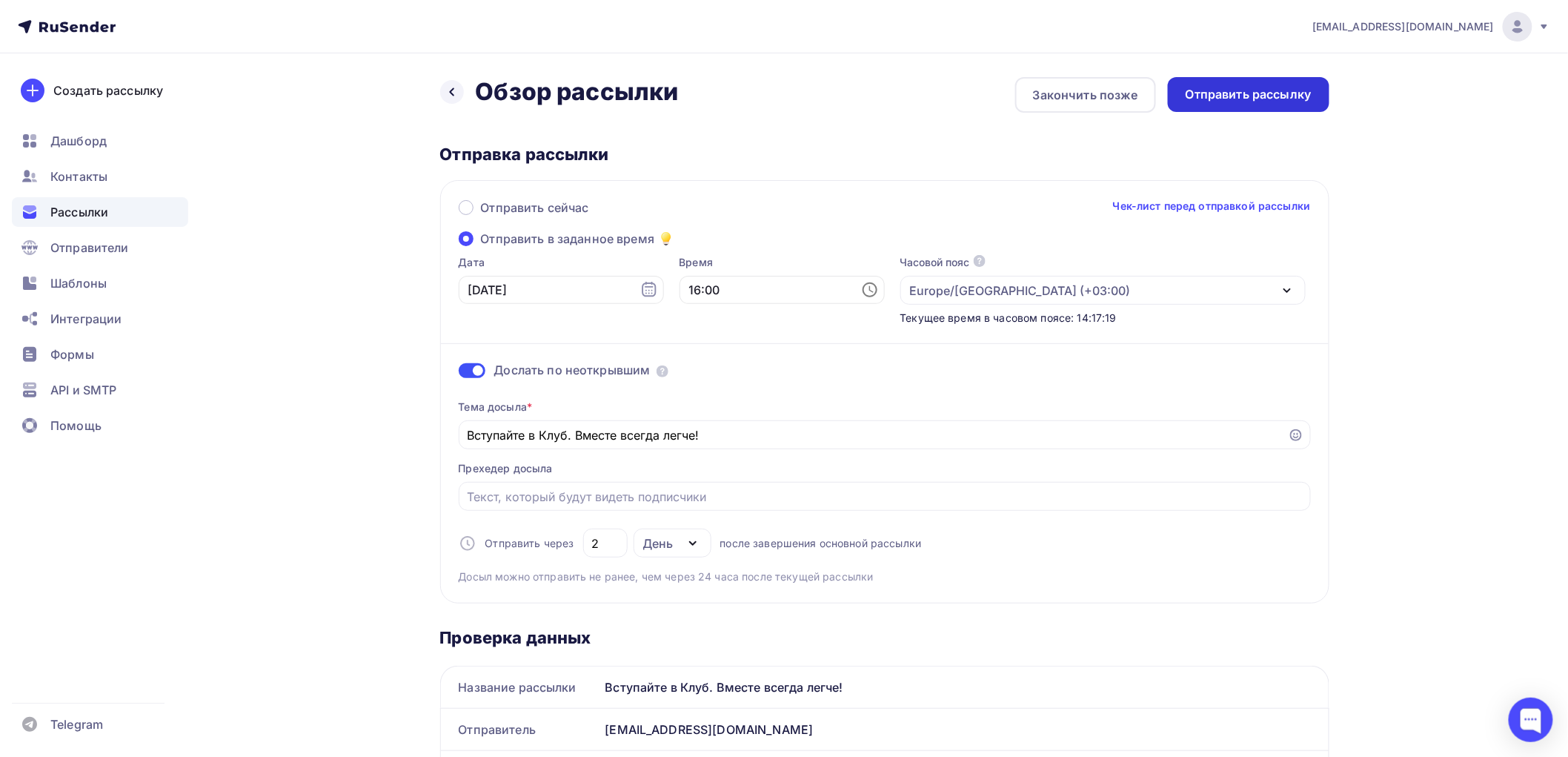
click at [1246, 88] on div "Отправить рассылку" at bounding box center [1248, 95] width 126 height 17
